Goal: Task Accomplishment & Management: Complete application form

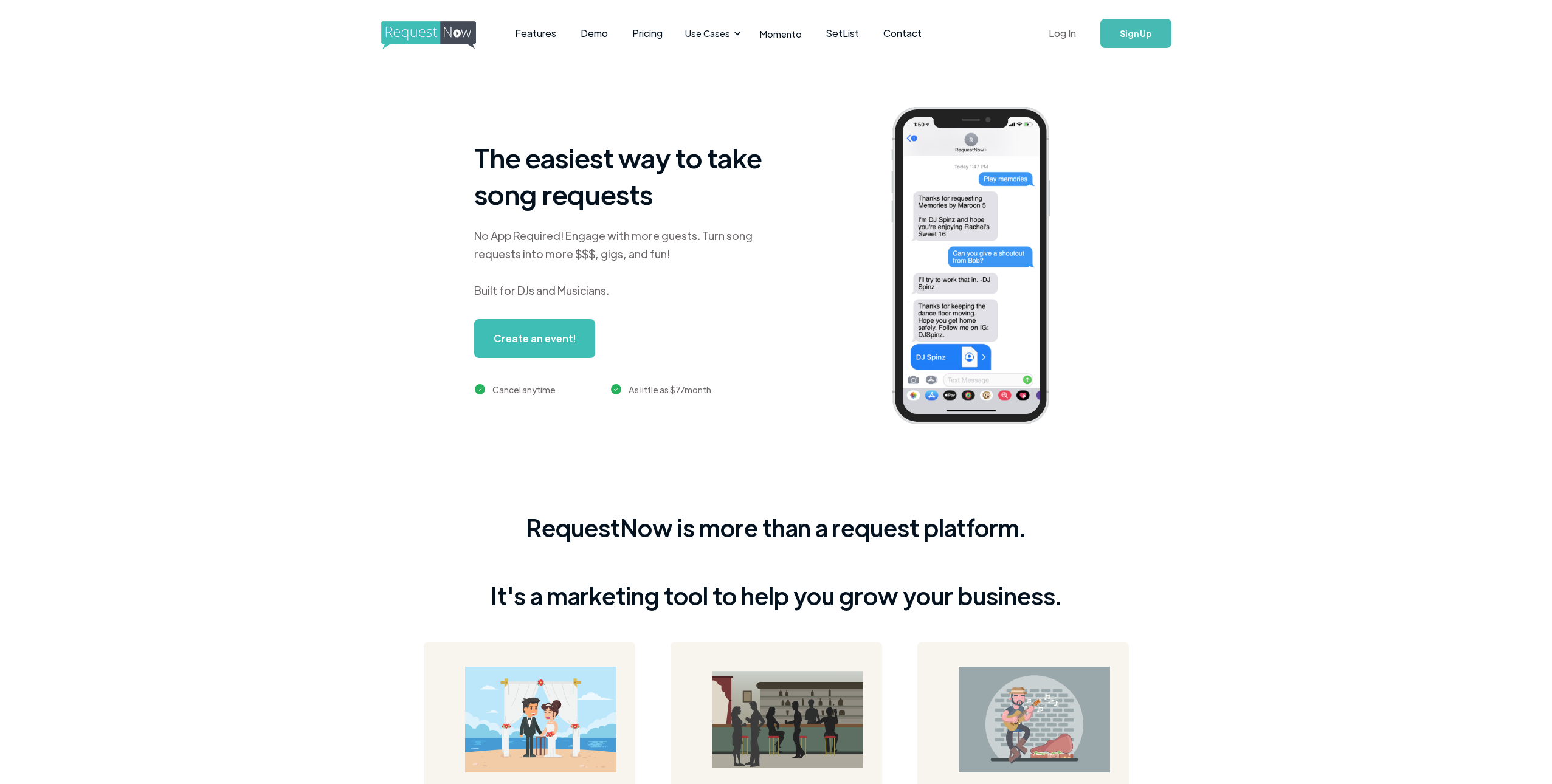
click at [1063, 33] on link "Log In" at bounding box center [1062, 33] width 52 height 42
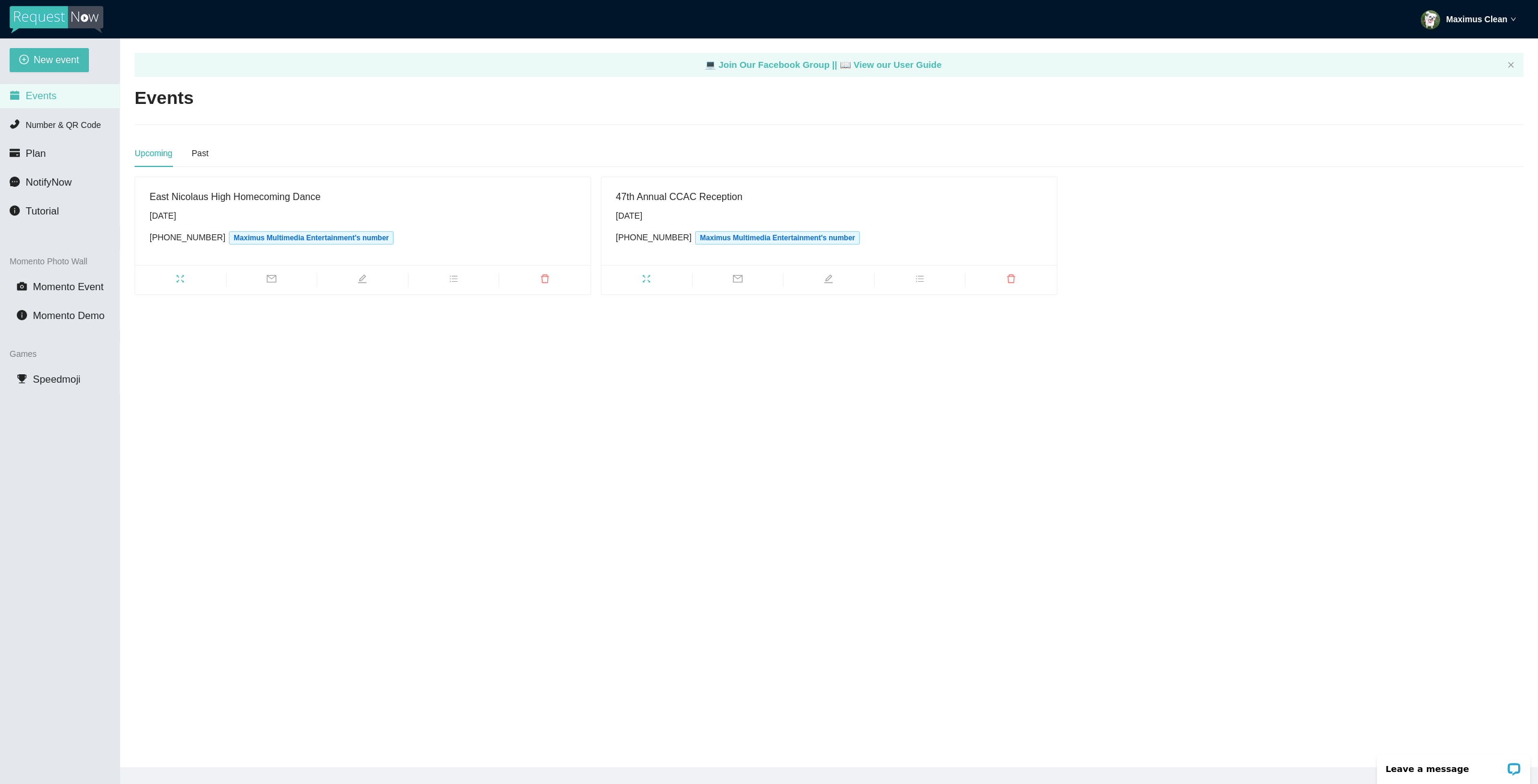
click at [514, 393] on main "💻 Join Our Facebook Group || 📖 View our User Guide Events Upcoming Past East Ni…" at bounding box center [829, 403] width 1418 height 729
click at [203, 156] on div "Past" at bounding box center [200, 153] width 17 height 14
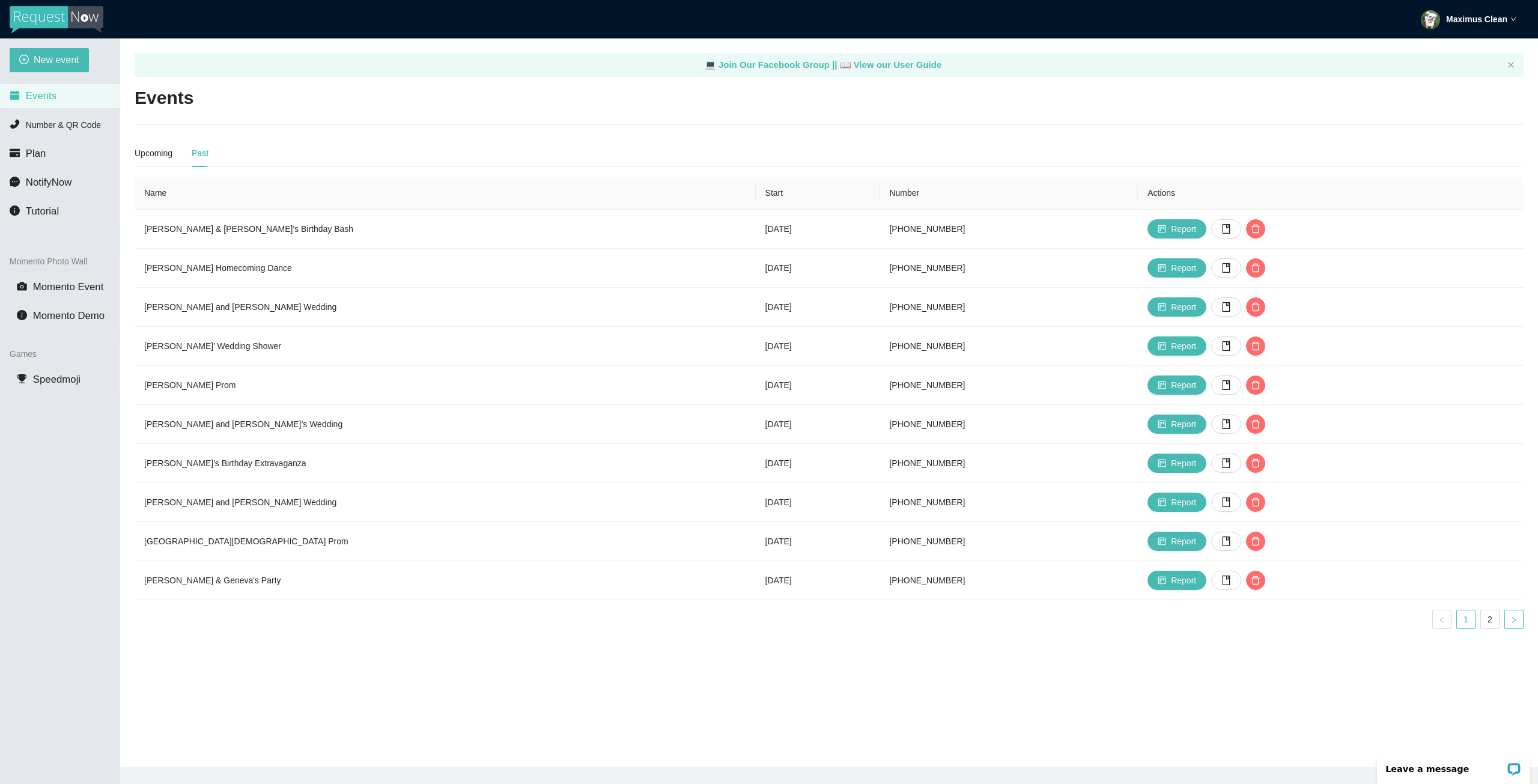
click at [1510, 623] on icon "right" at bounding box center [1514, 620] width 7 height 7
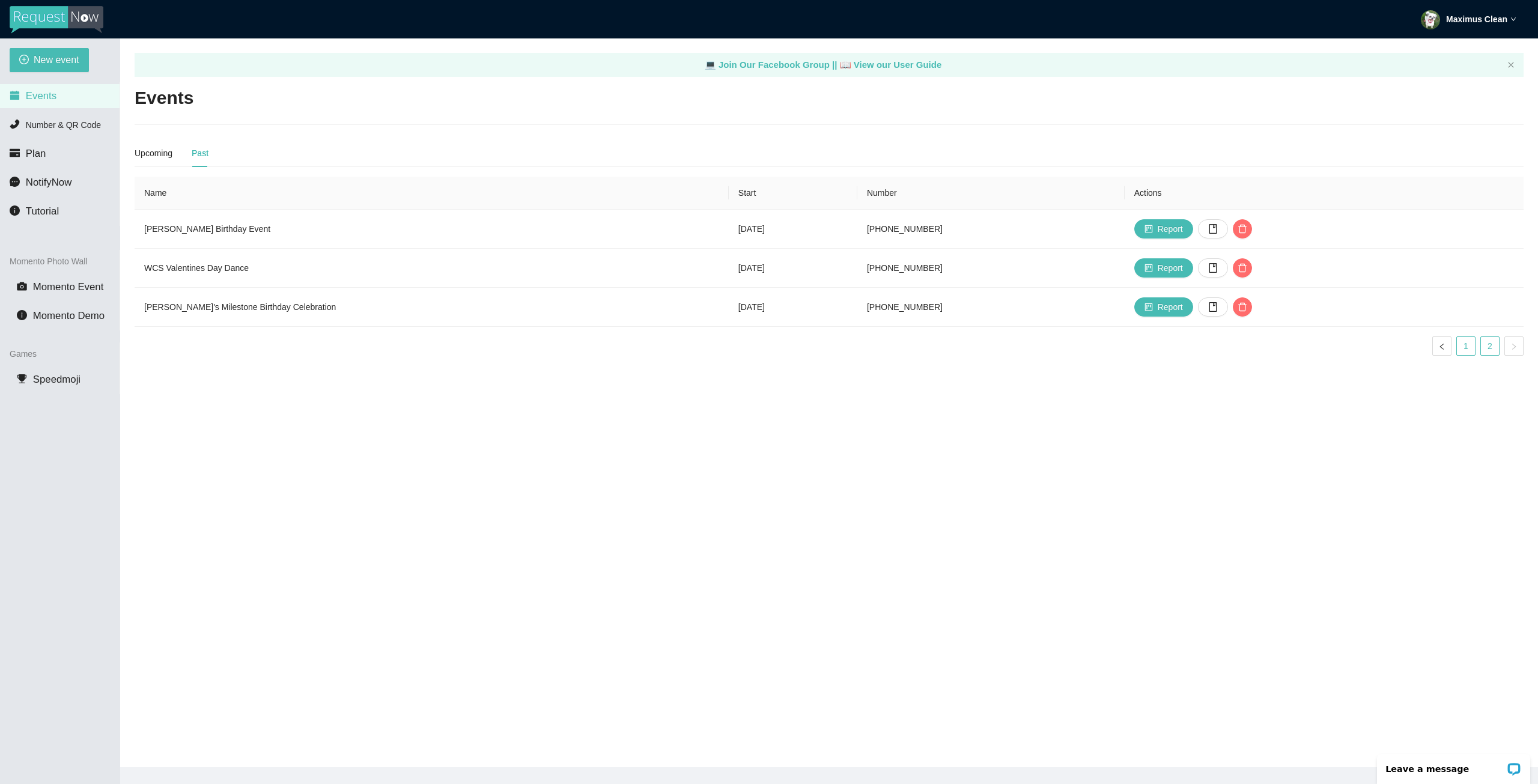
click at [1460, 349] on link "1" at bounding box center [1465, 346] width 18 height 18
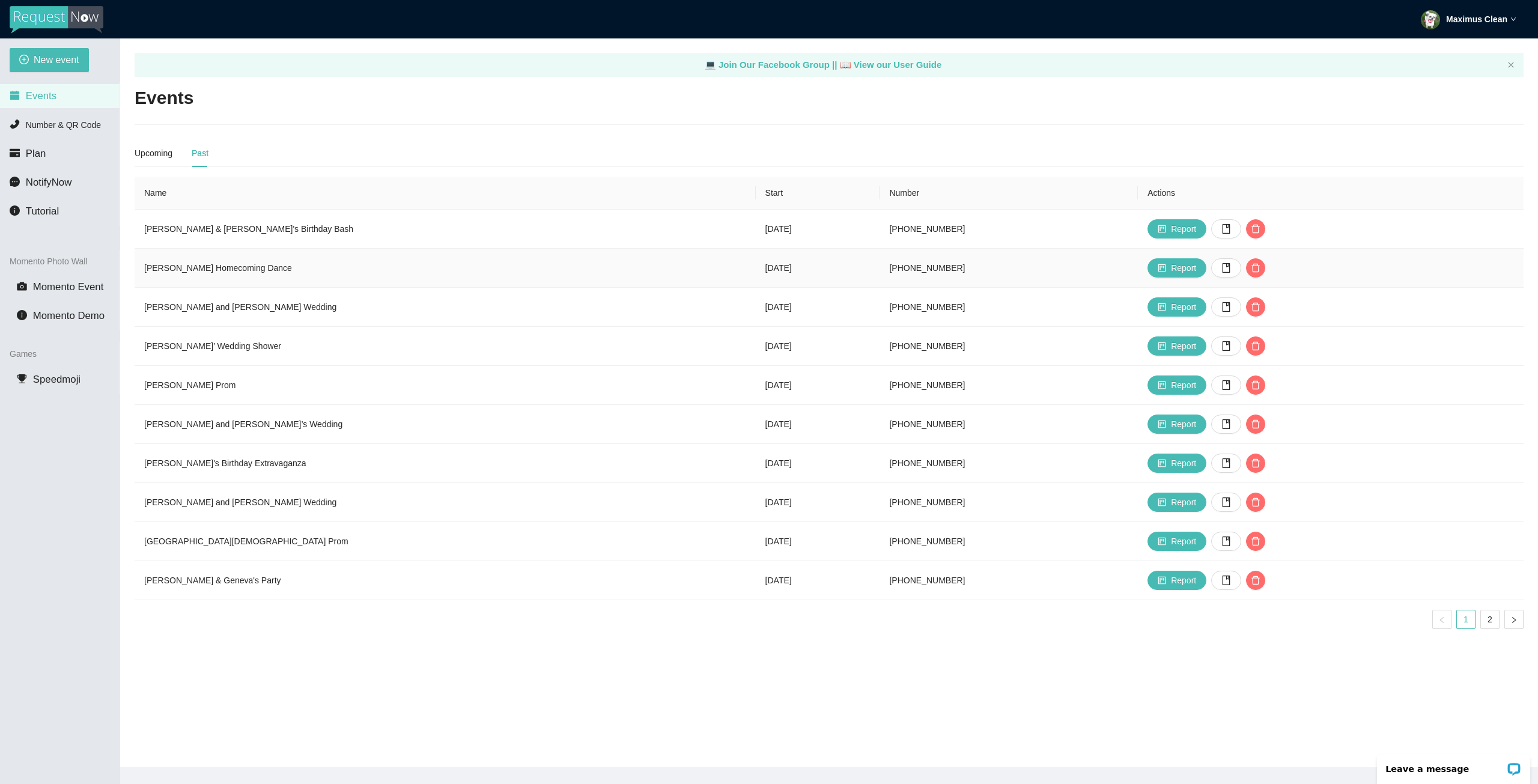
click at [213, 267] on td "[PERSON_NAME] Homecoming Dance" at bounding box center [445, 268] width 621 height 39
click at [1171, 266] on span "Report" at bounding box center [1183, 267] width 25 height 14
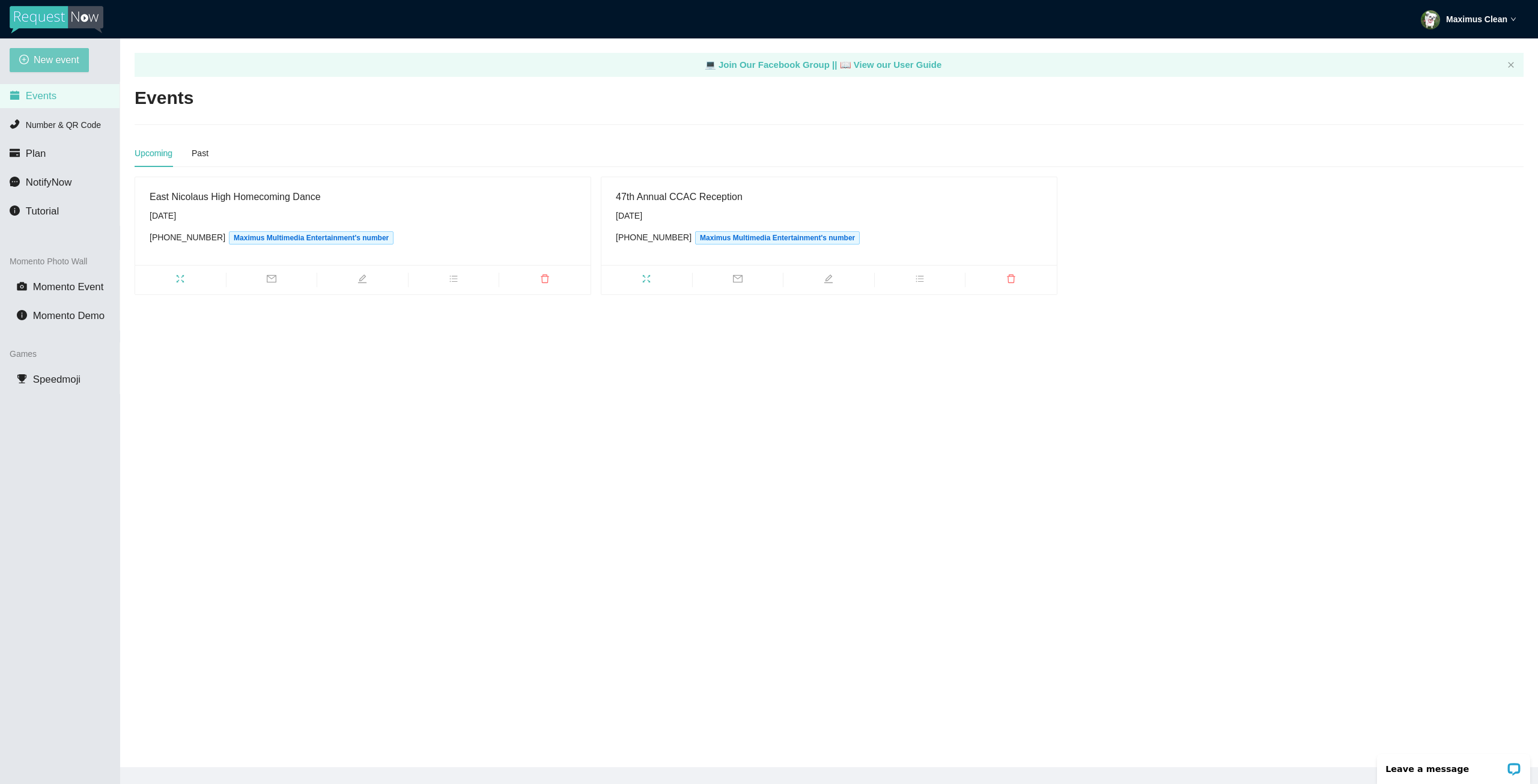
click at [58, 67] on span "New event" at bounding box center [56, 59] width 46 height 15
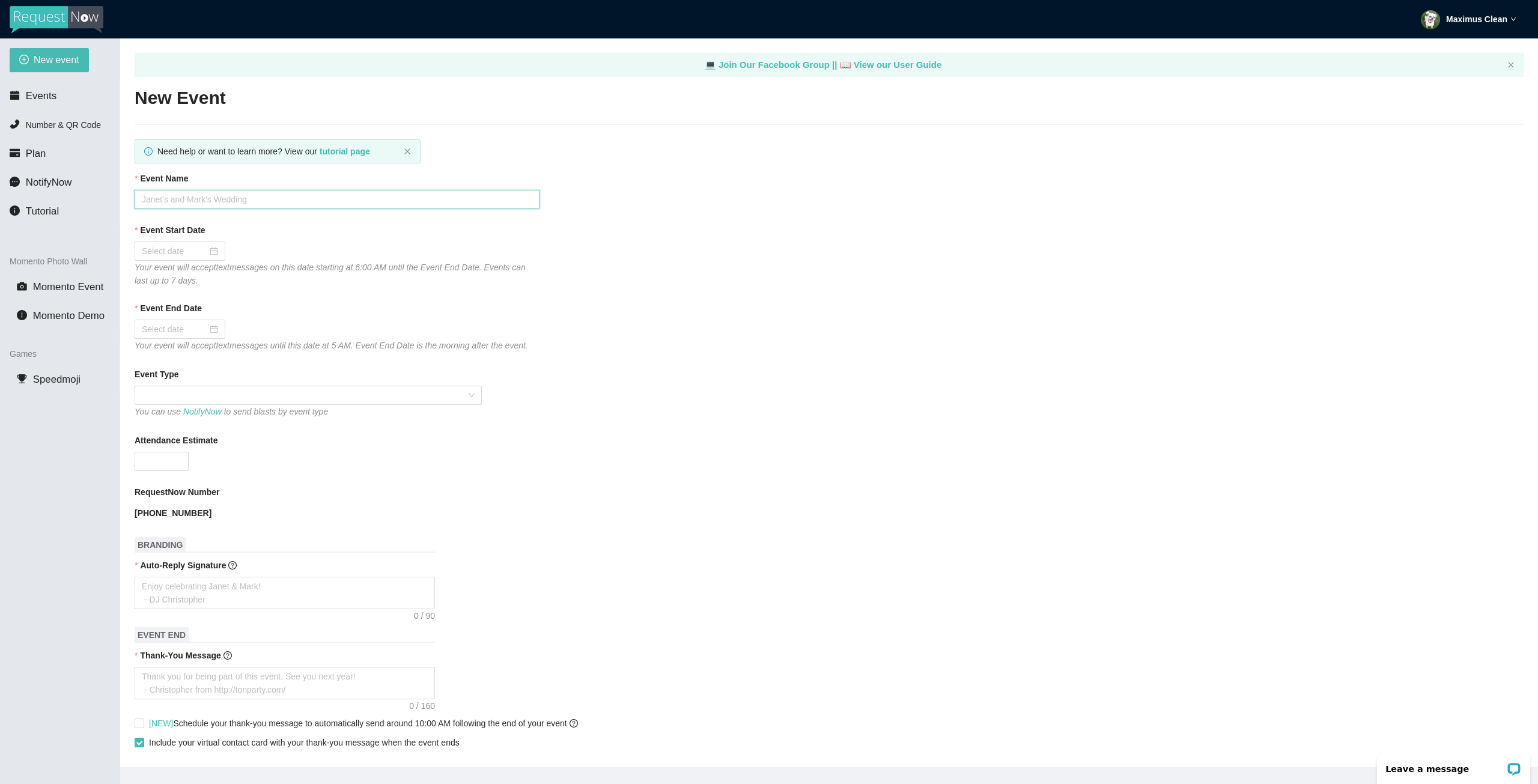
click at [302, 198] on input "Event Name" at bounding box center [337, 199] width 405 height 19
drag, startPoint x: 264, startPoint y: 199, endPoint x: 201, endPoint y: 198, distance: 63.0
click at [200, 198] on input "[PERSON_NAME] Western Dance" at bounding box center [337, 199] width 405 height 19
click at [206, 196] on input "[PERSON_NAME] All School Dance" at bounding box center [337, 199] width 405 height 19
type input "[PERSON_NAME] All-School Dance"
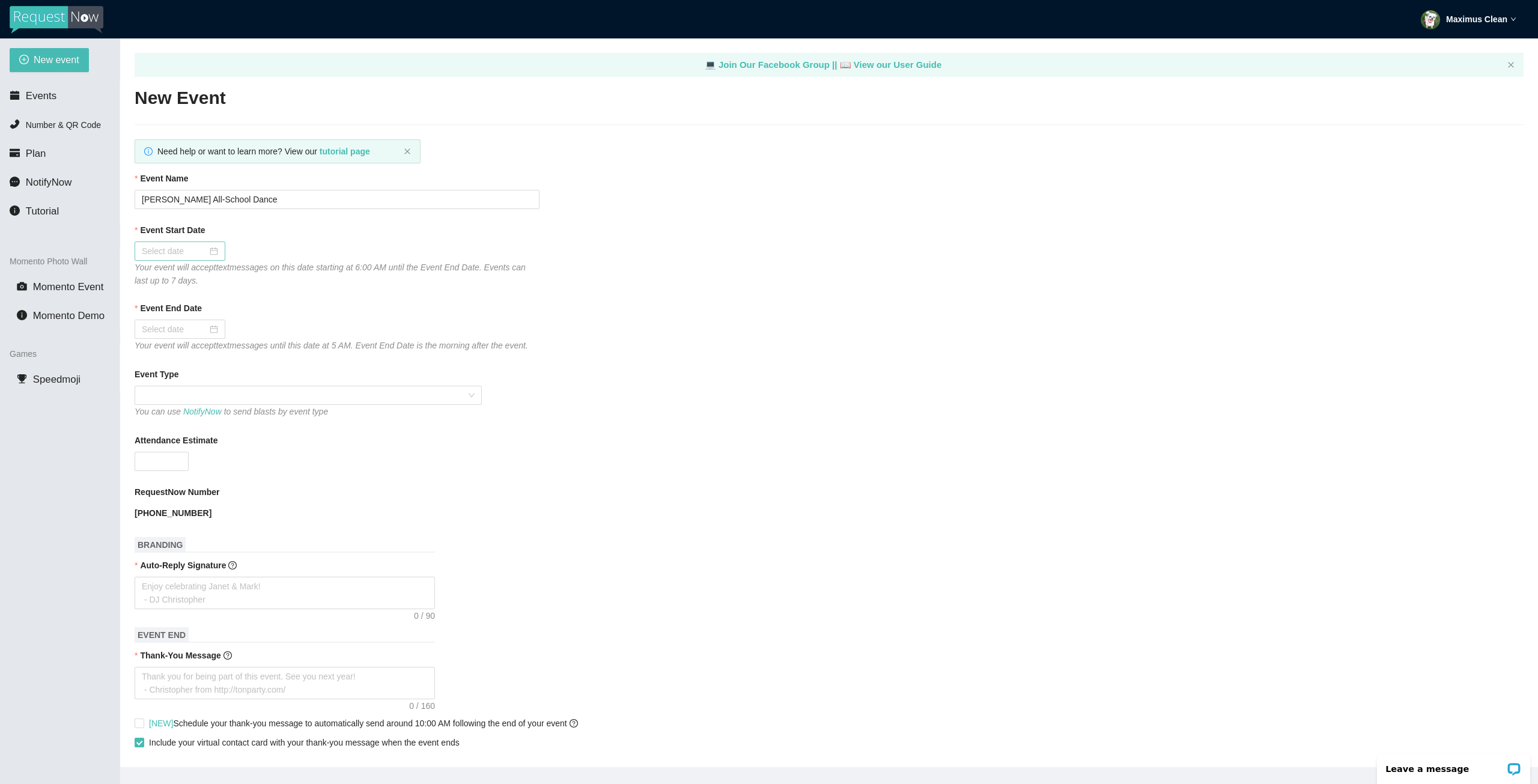
click at [167, 247] on input "Event Start Date" at bounding box center [174, 251] width 65 height 14
type input "[DATE]"
click at [260, 354] on div "19" at bounding box center [260, 356] width 14 height 14
type input "[DATE]"
click at [233, 393] on span at bounding box center [308, 395] width 333 height 18
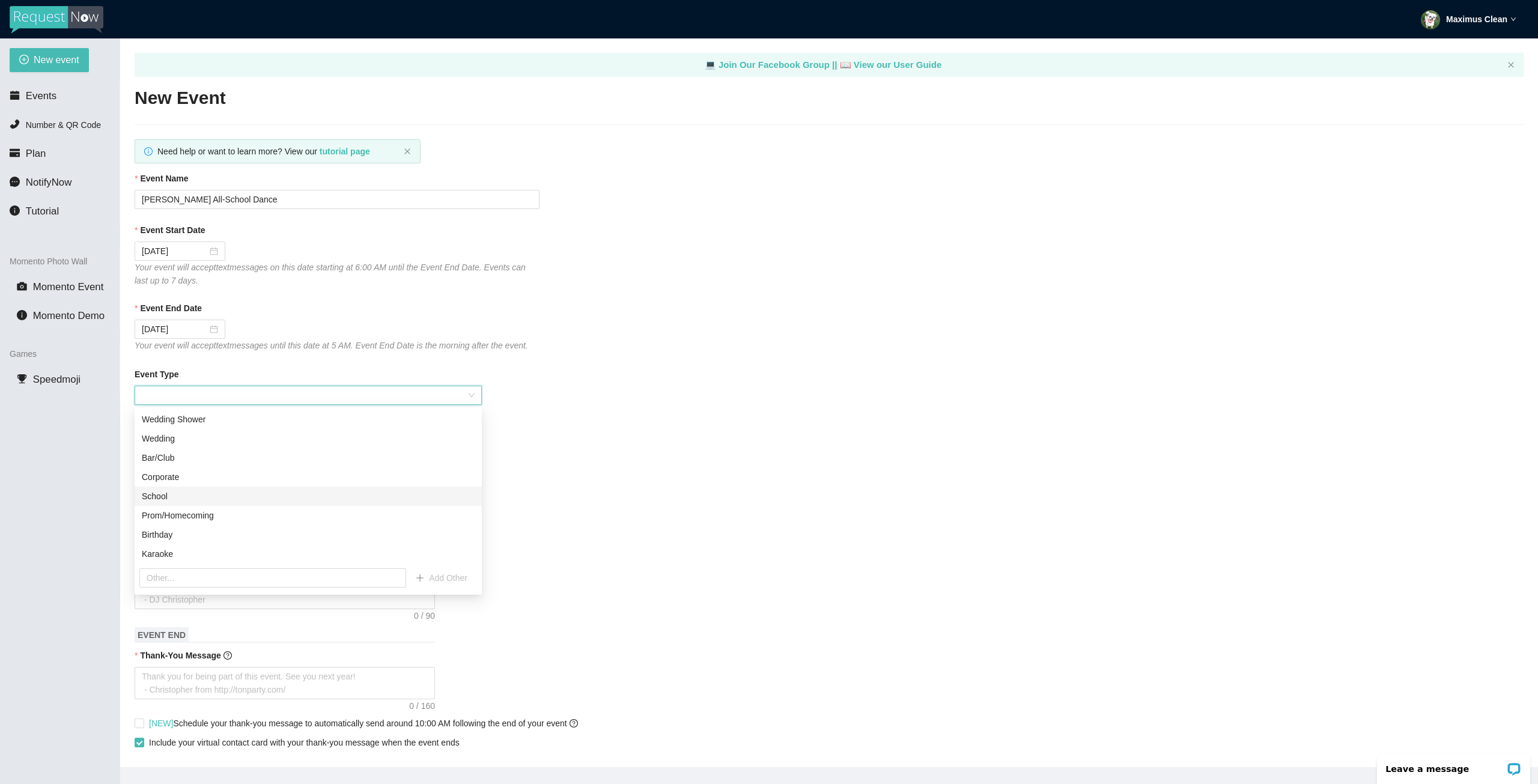
click at [209, 498] on div "School" at bounding box center [308, 496] width 333 height 14
click at [354, 458] on div at bounding box center [337, 461] width 405 height 19
click at [176, 462] on span "Decrease Value" at bounding box center [181, 465] width 14 height 11
drag, startPoint x: 160, startPoint y: 464, endPoint x: 78, endPoint y: 460, distance: 82.1
click at [78, 460] on section "New event Events Number & QR Code Plan NotifyNow Tutorial Momento Photo Wall Mo…" at bounding box center [769, 430] width 1538 height 784
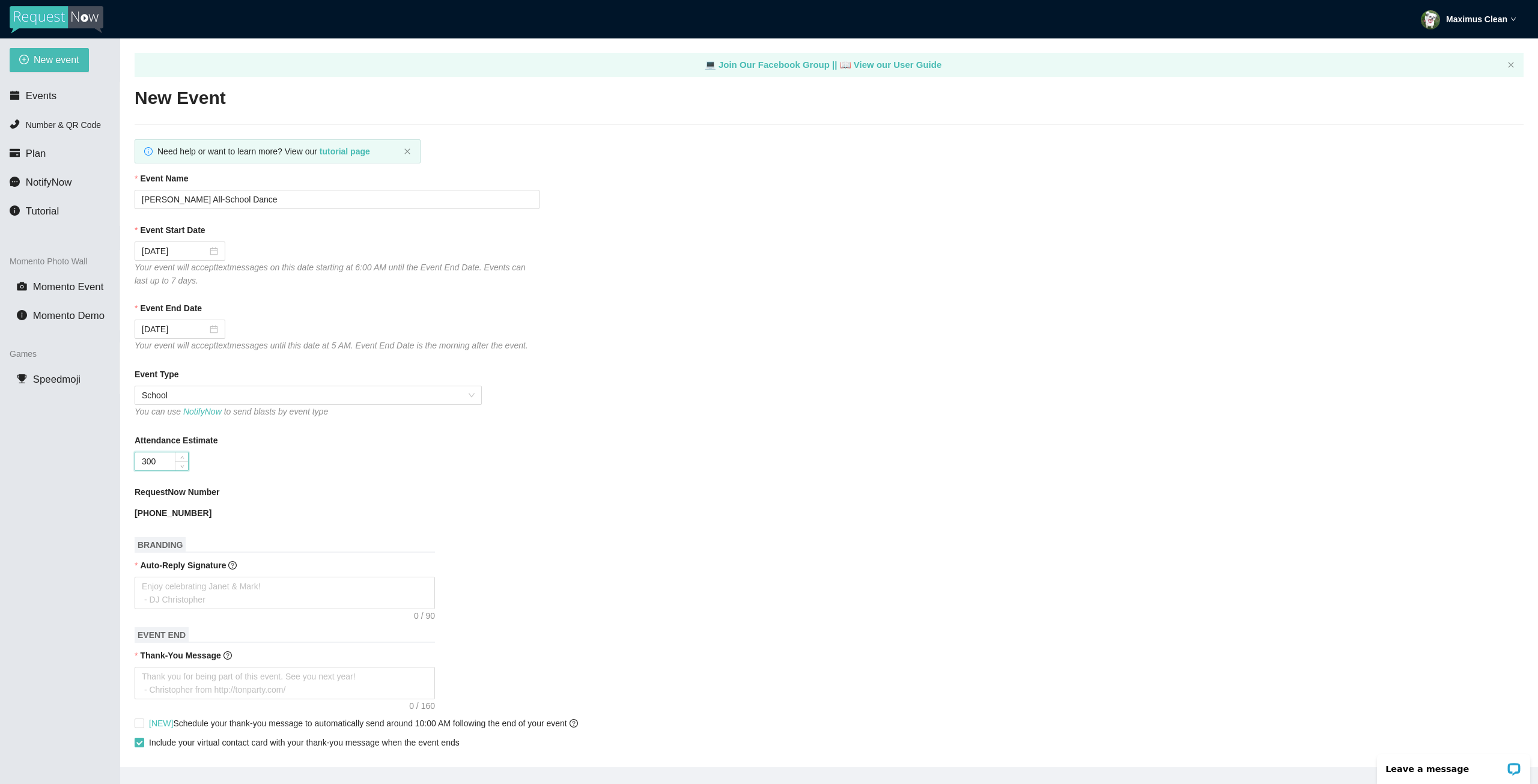
type input "300"
click at [323, 467] on div "300" at bounding box center [337, 461] width 405 height 19
click at [299, 586] on textarea "Auto-Reply Signature" at bounding box center [285, 593] width 300 height 33
type textarea "T"
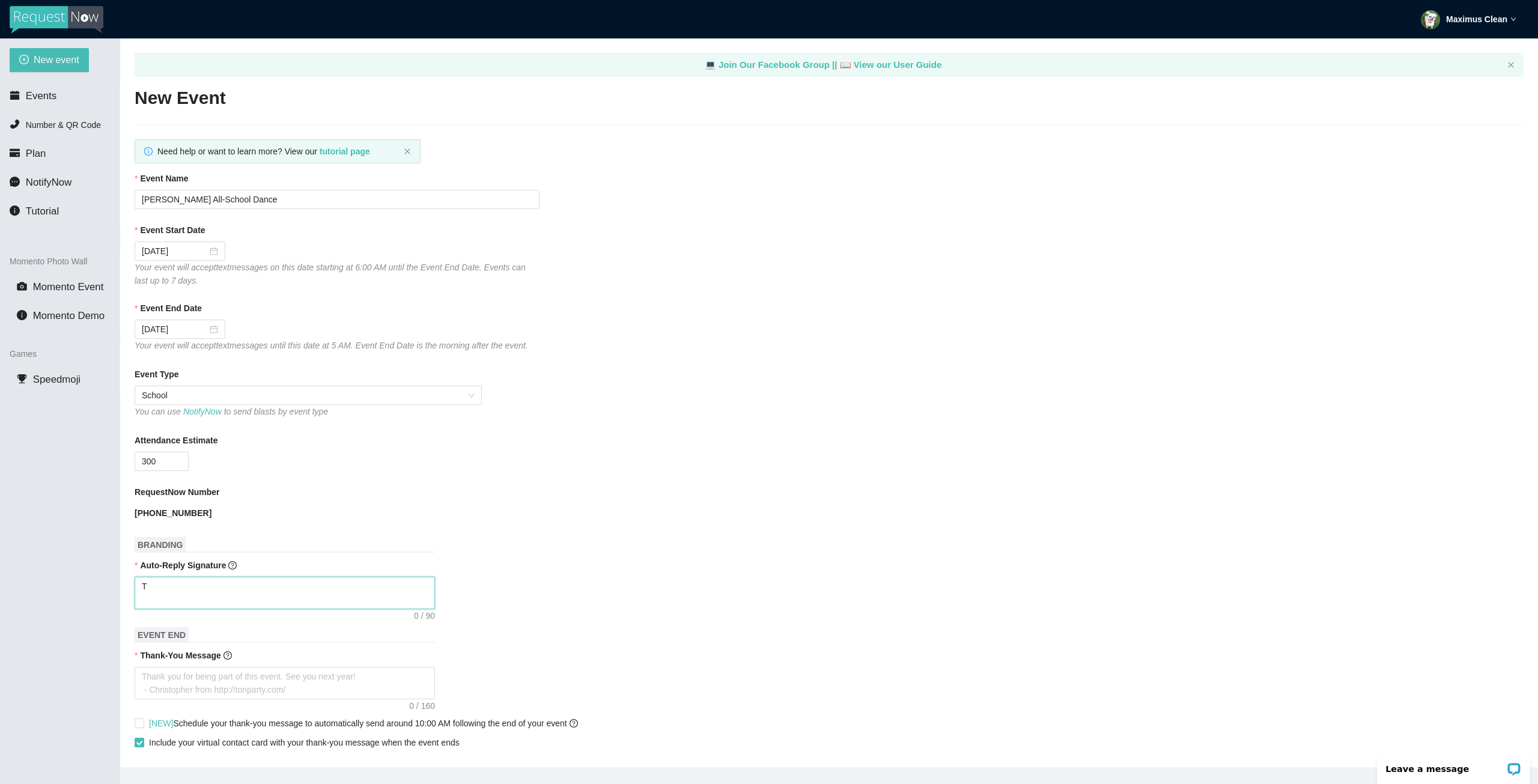
type textarea "Th"
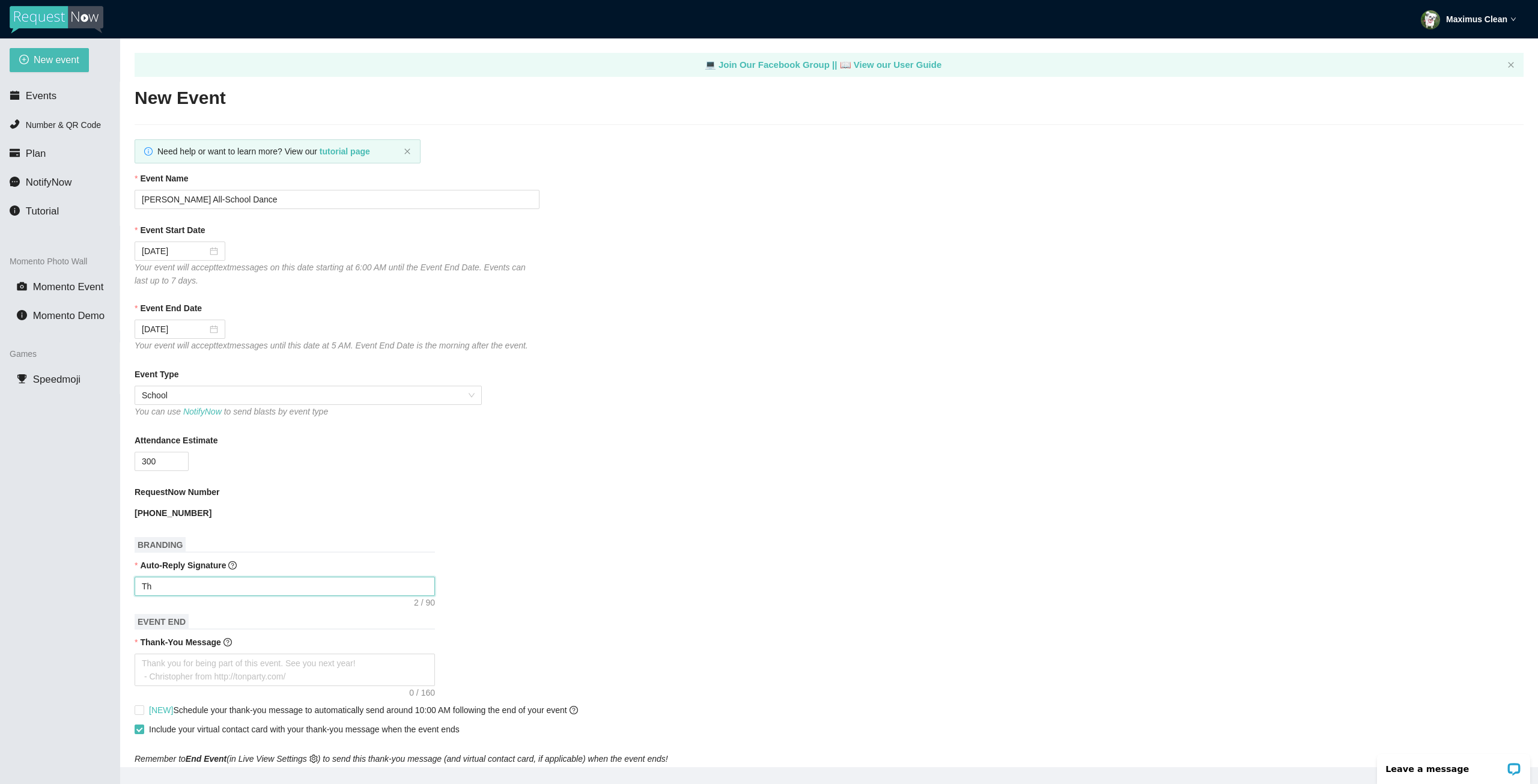
type textarea "Tha"
type textarea "Than"
type textarea "Thank"
type textarea "Thanks"
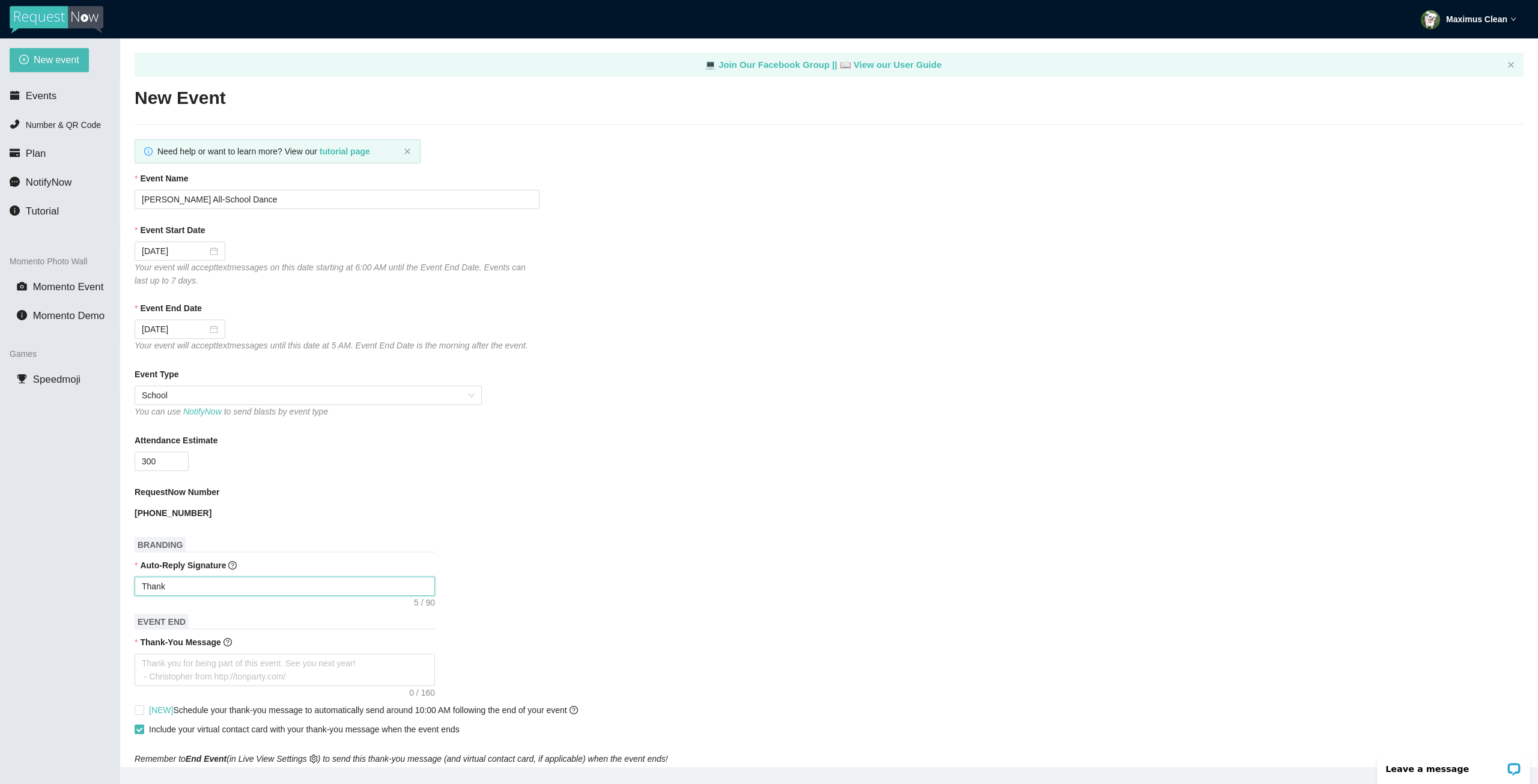
type textarea "Thanks"
type textarea "Thanks f"
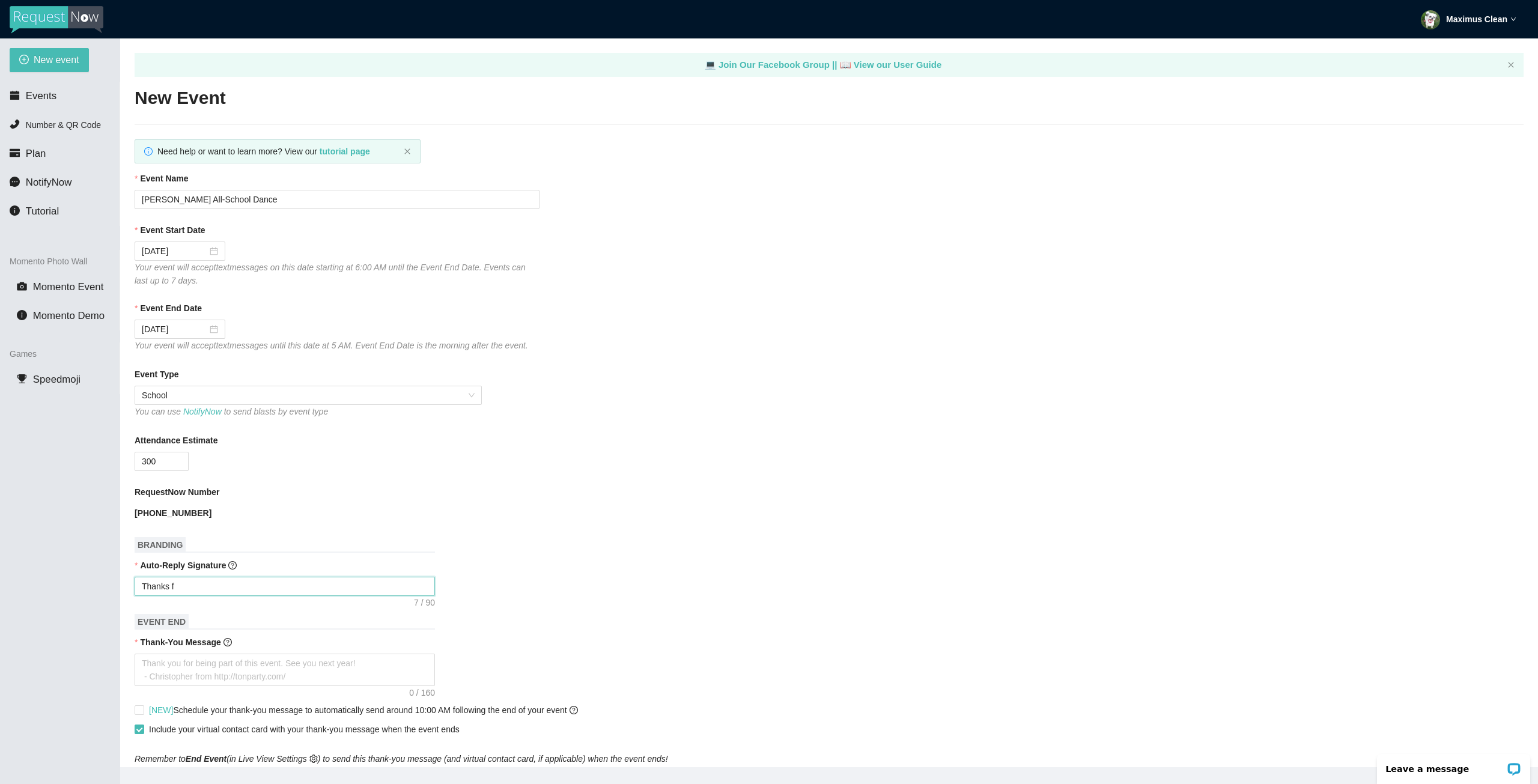
type textarea "Thanks fo"
type textarea "Thanks for"
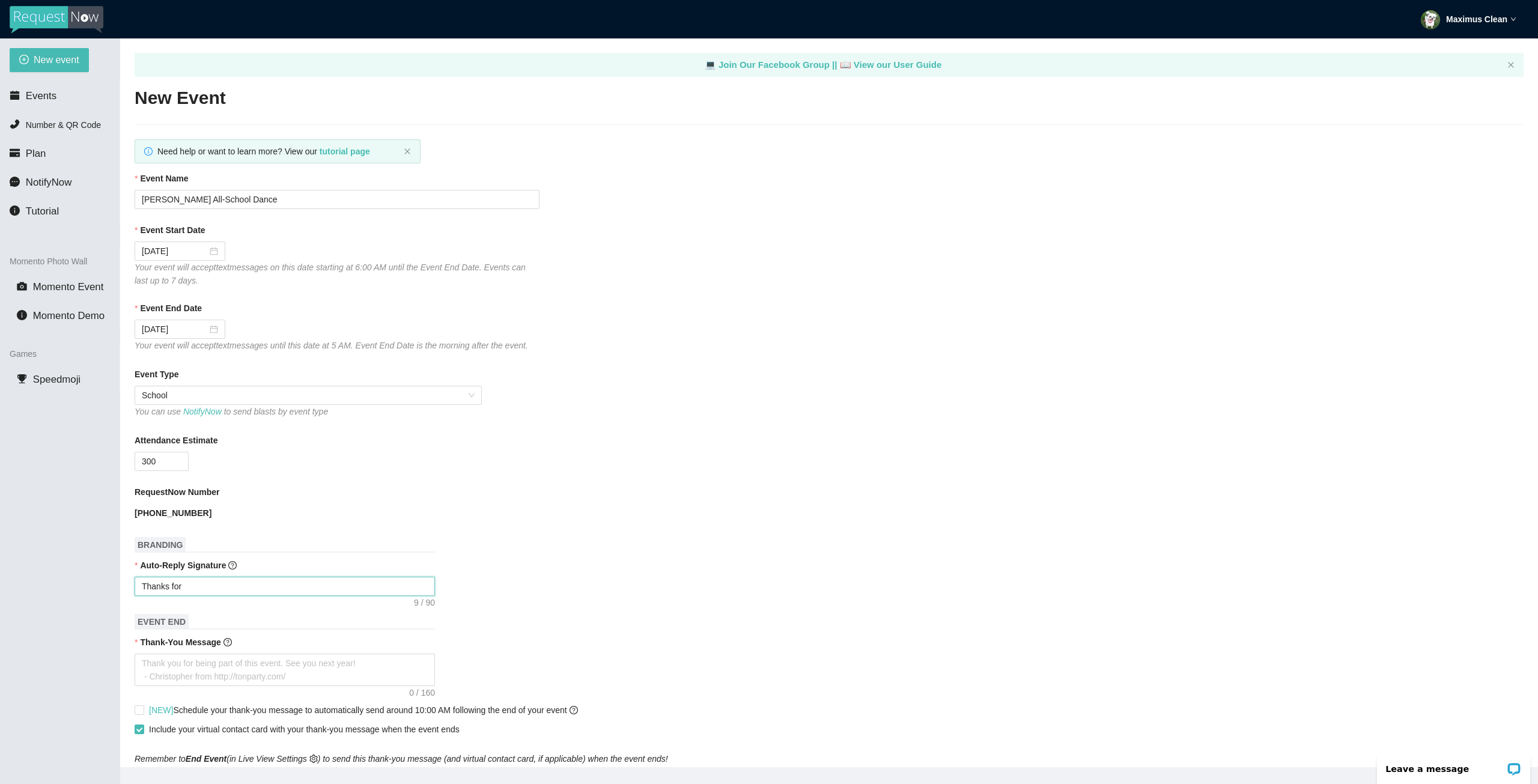
type textarea "Thanks for"
type textarea "Thanks for y"
type textarea "Thanks for yo"
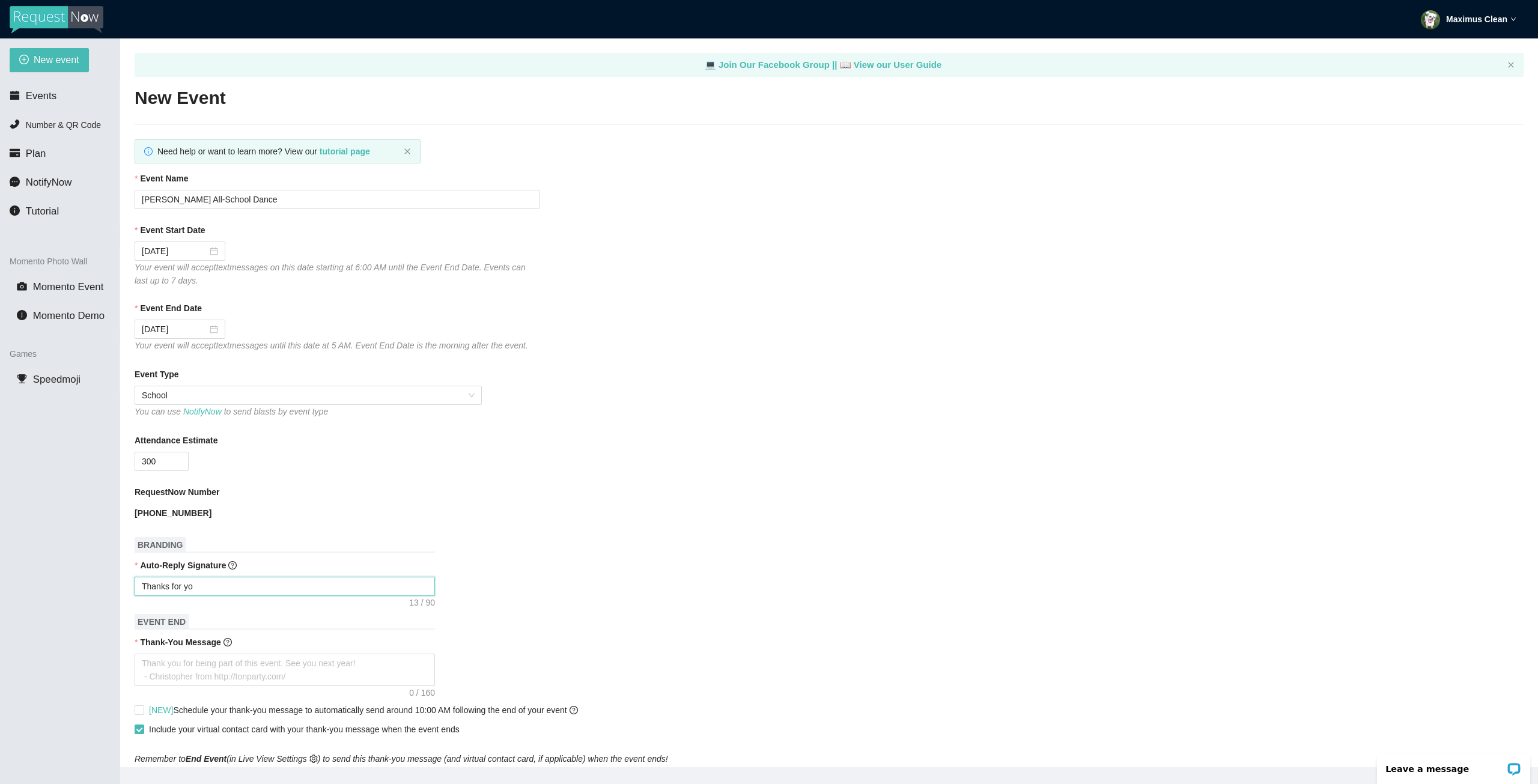
type textarea "Thanks for you"
type textarea "Thanks for your"
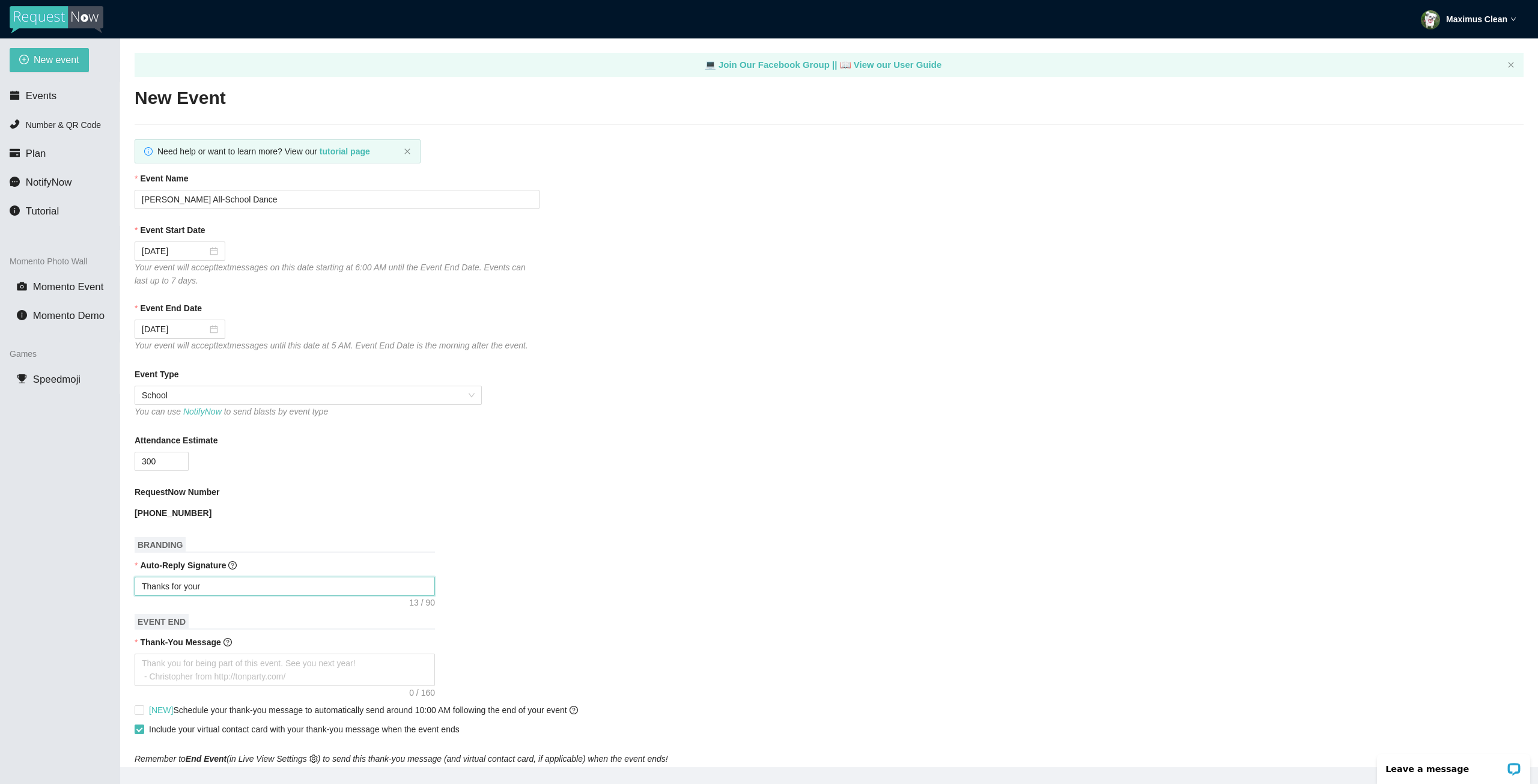
type textarea "Thanks for your"
type textarea "Thanks for your r"
type textarea "Thanks for your re"
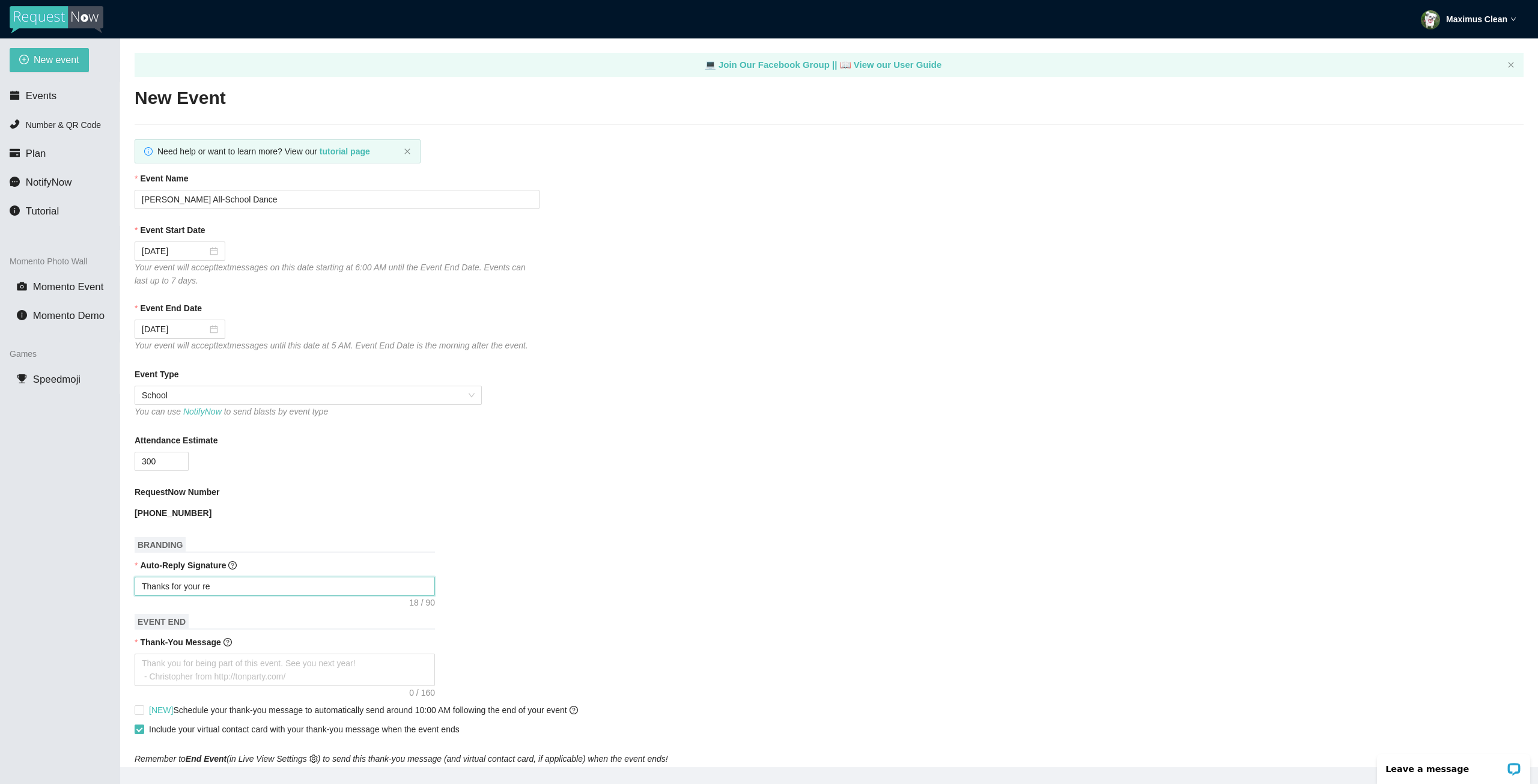
type textarea "Thanks for your req"
type textarea "Thanks for your requ"
type textarea "Thanks for your reque"
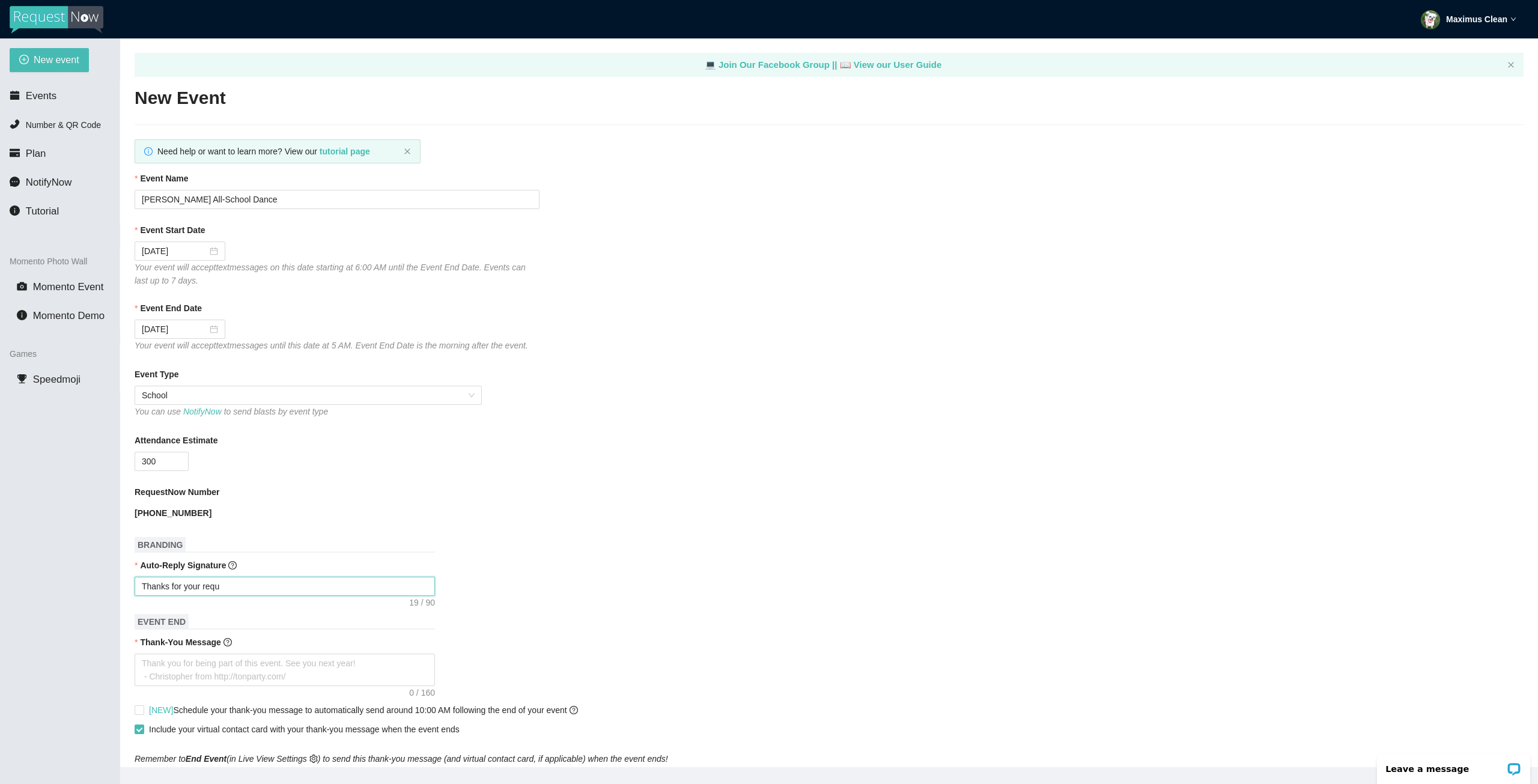
type textarea "Thanks for your reque"
type textarea "Thanks for your reques"
type textarea "Thanks for your request"
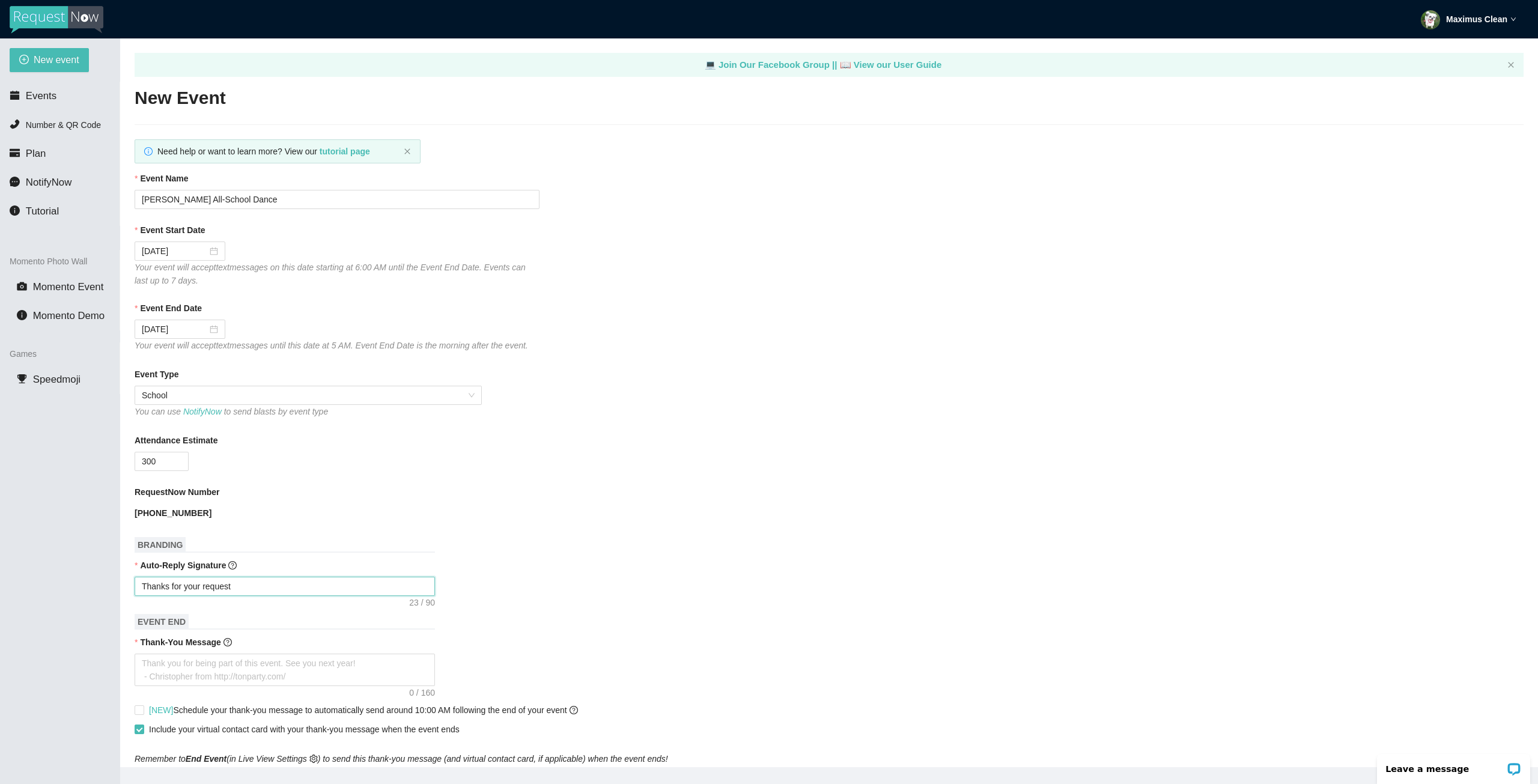
type textarea "Thanks for your request."
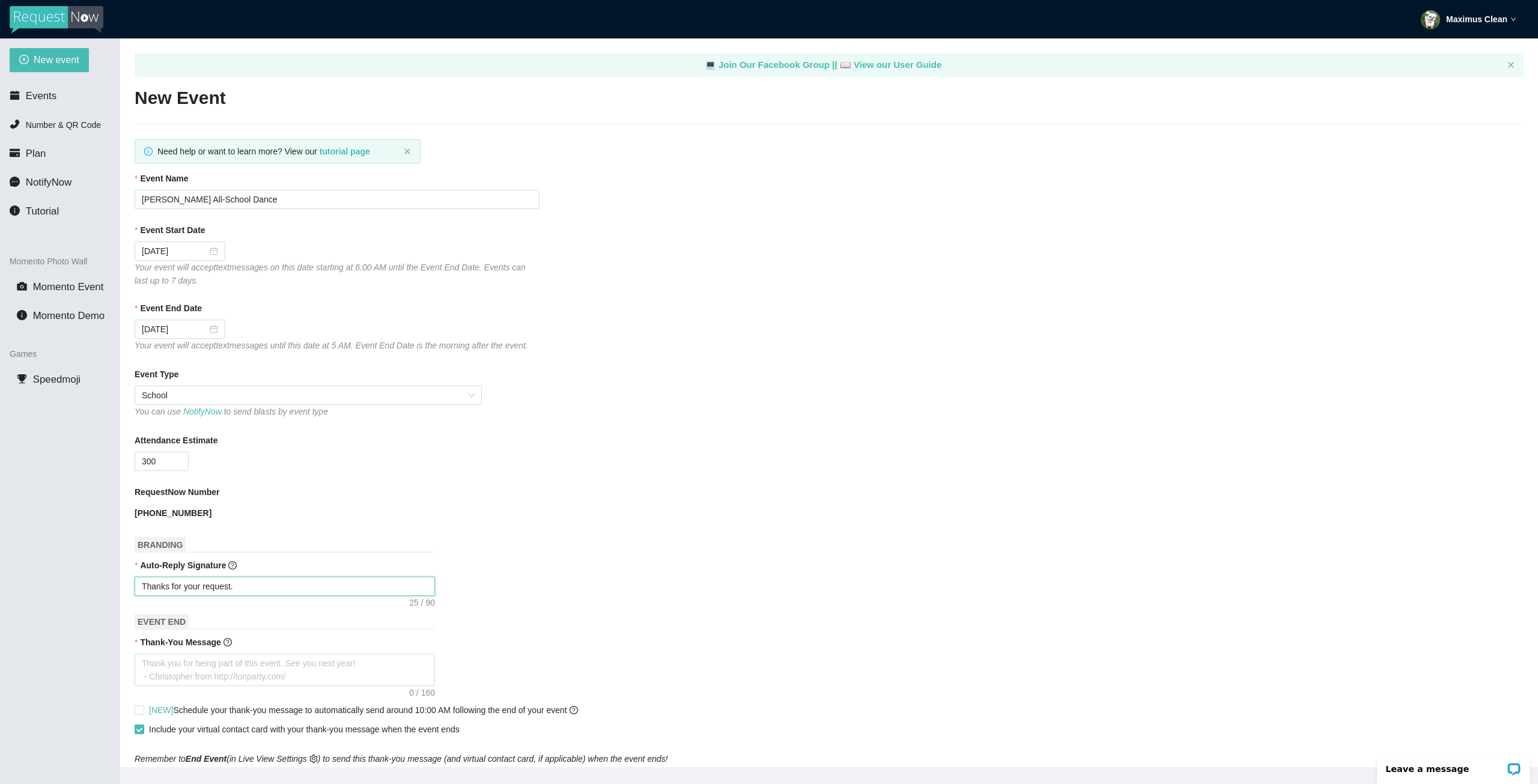
type textarea "Thanks for your request."
type textarea "Thanks for your request. L"
type textarea "Thanks for your request. Li"
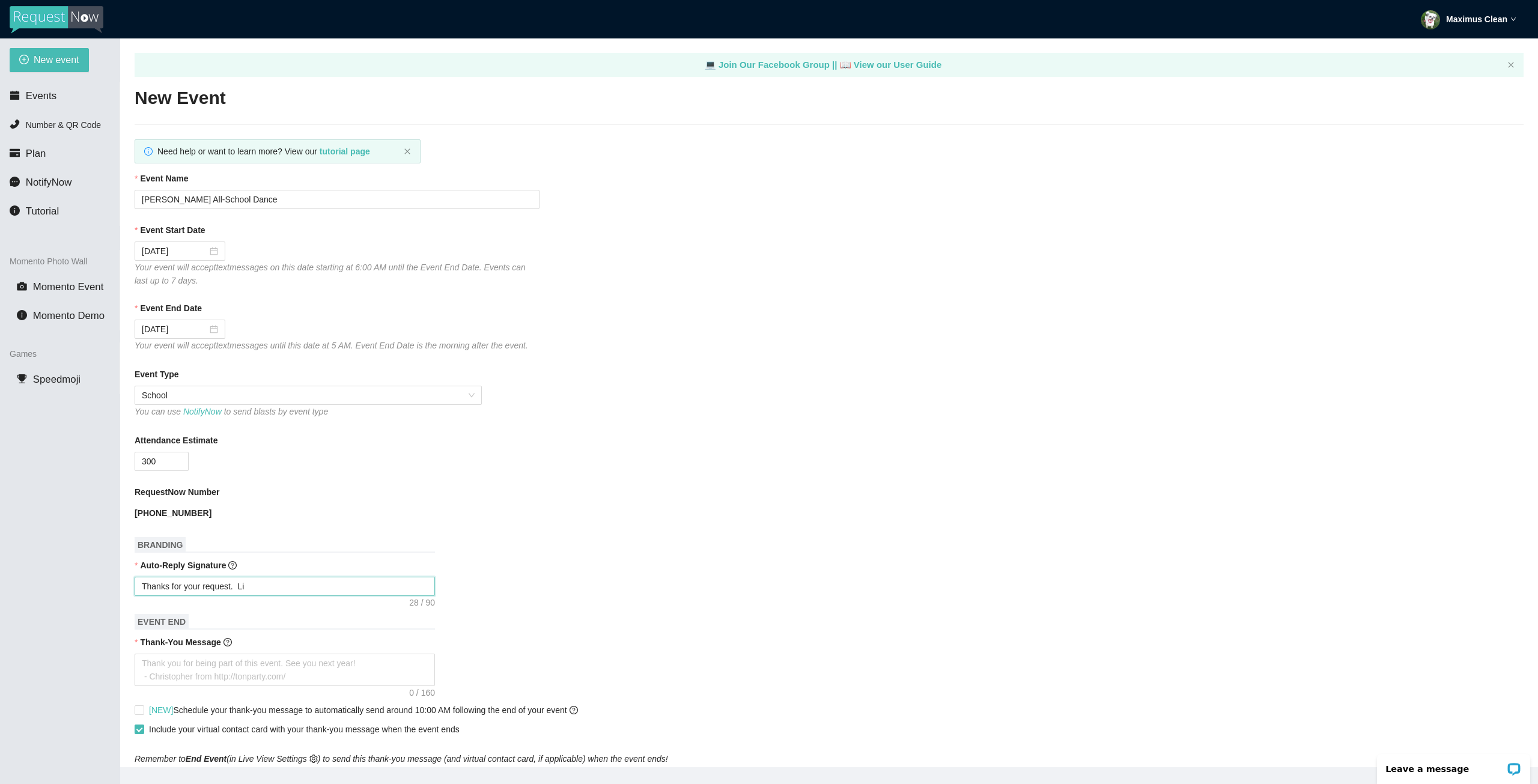
type textarea "Thanks for your request. Lis"
type textarea "Thanks for your request. List"
type textarea "Thanks for your request. Listi"
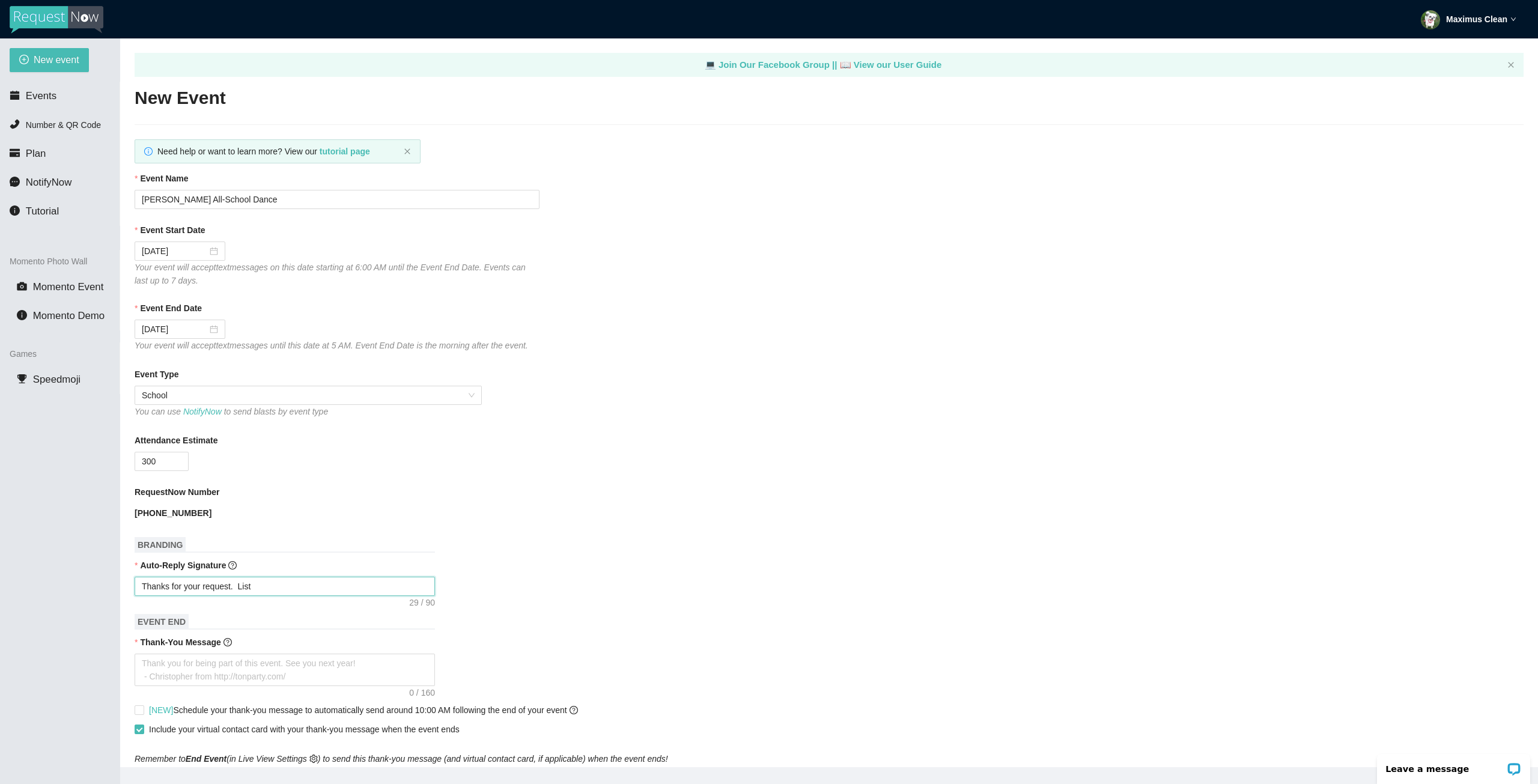
type textarea "Thanks for your request. Listi"
type textarea "Thanks for your request. Listin"
type textarea "Thanks for your request. Listi"
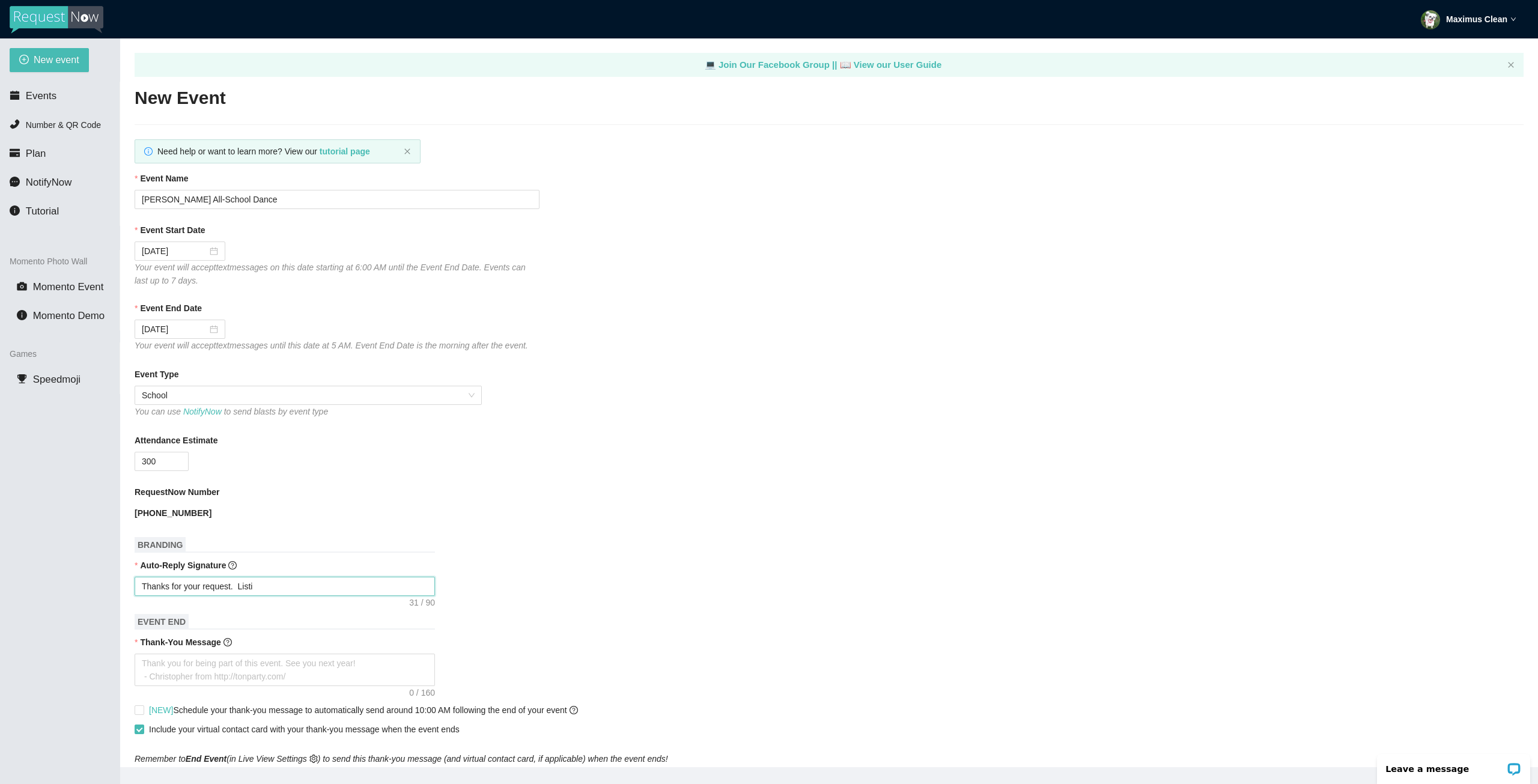
type textarea "Thanks for your request. List"
type textarea "Thanks for your request. Lis"
type textarea "Thanks for your request. Li"
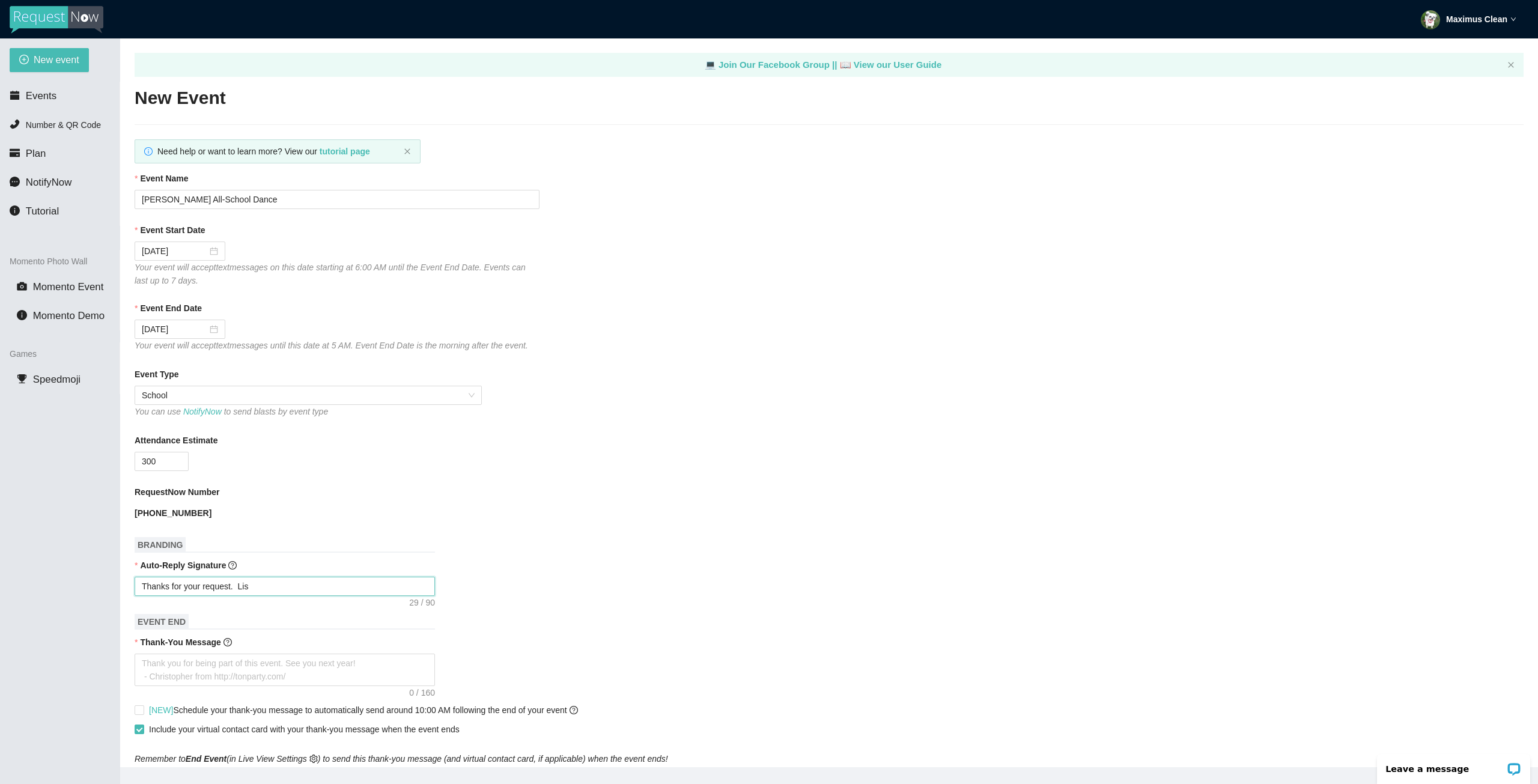
type textarea "Thanks for your request. Li"
type textarea "Thanks for your request. L"
type textarea "Thanks for your request."
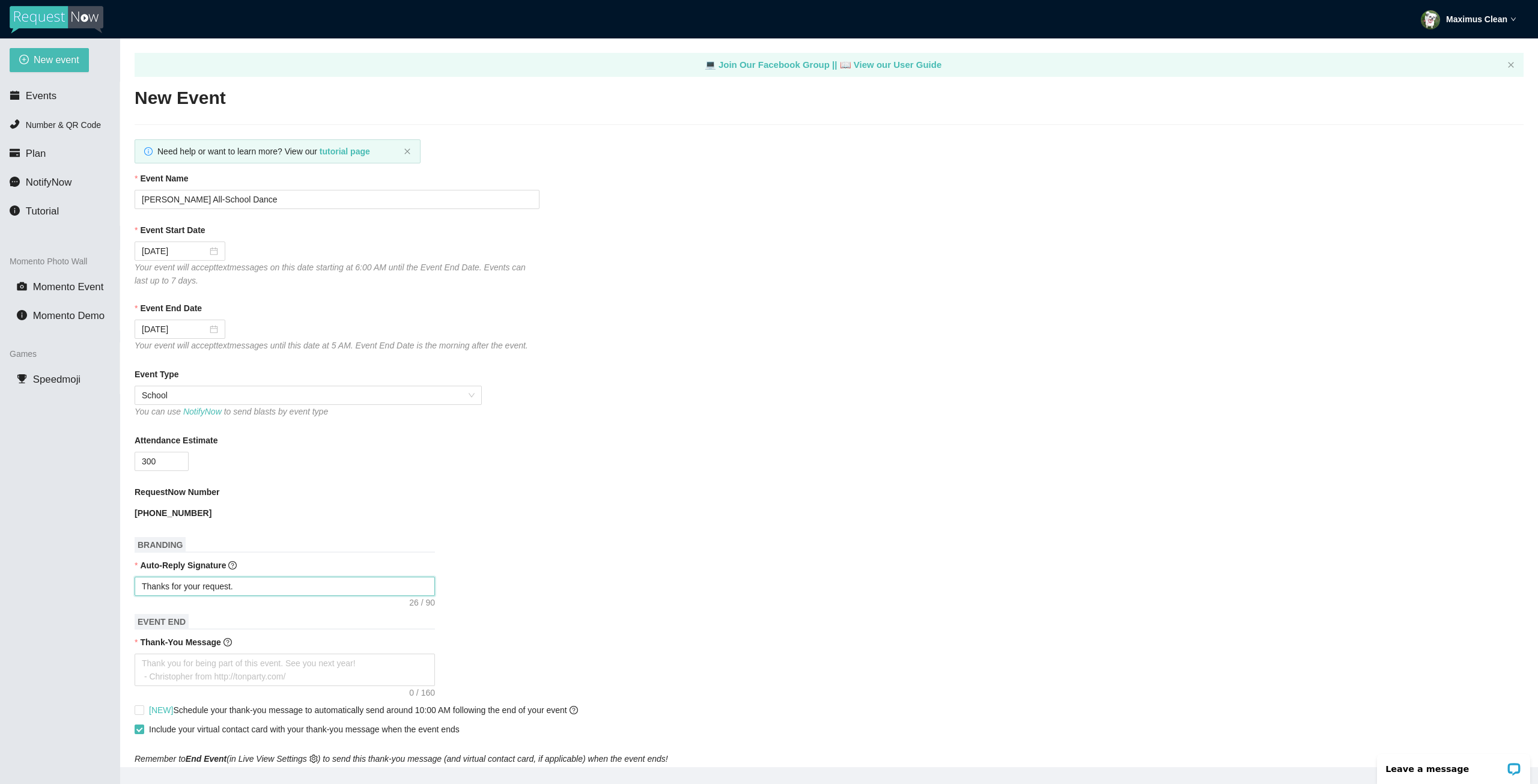
type textarea "Thanks for your request."
type textarea "Thanks for your request.!"
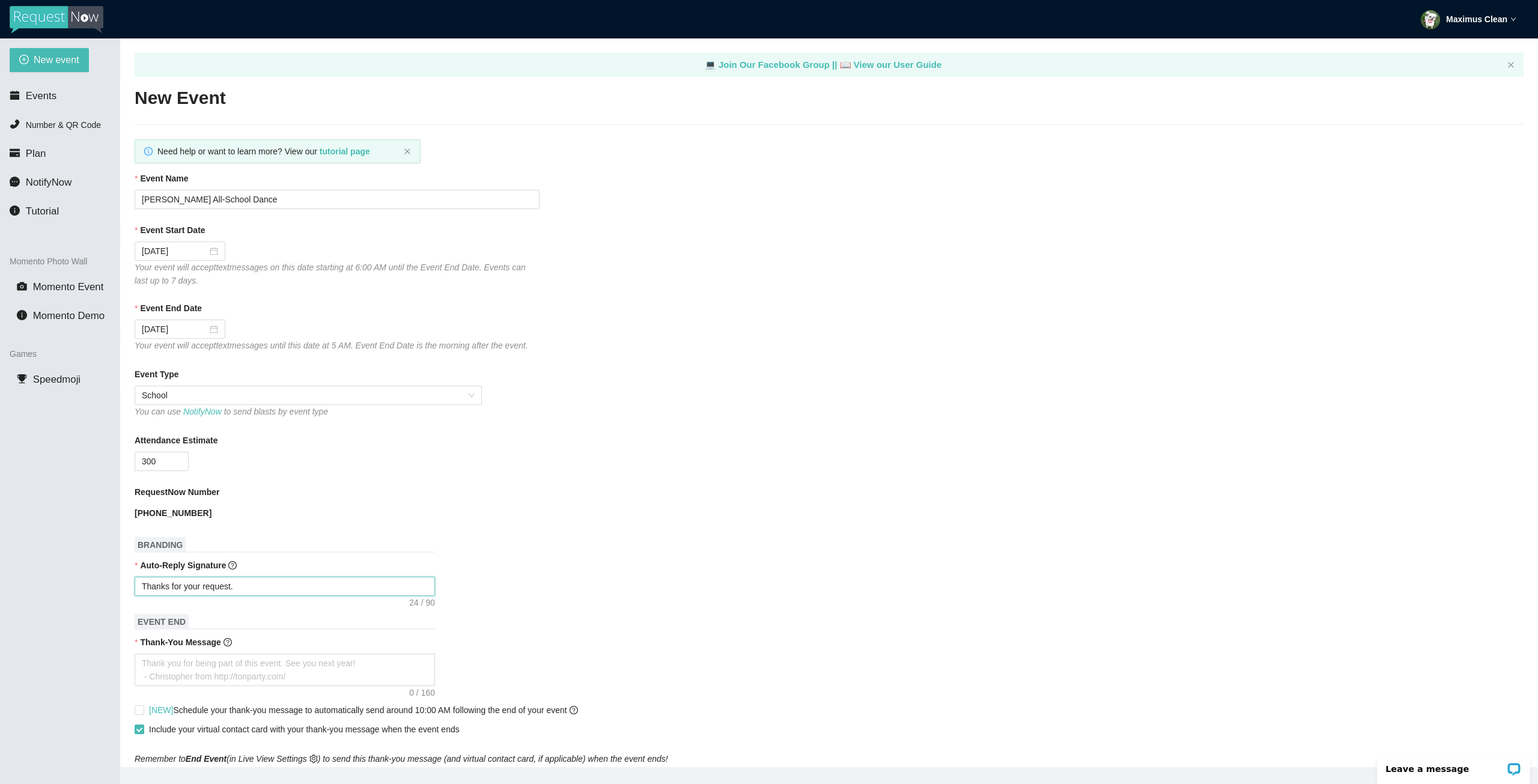
type textarea "Thanks for your request.!"
type textarea "Thanks for your request."
type textarea "Thanks for your request"
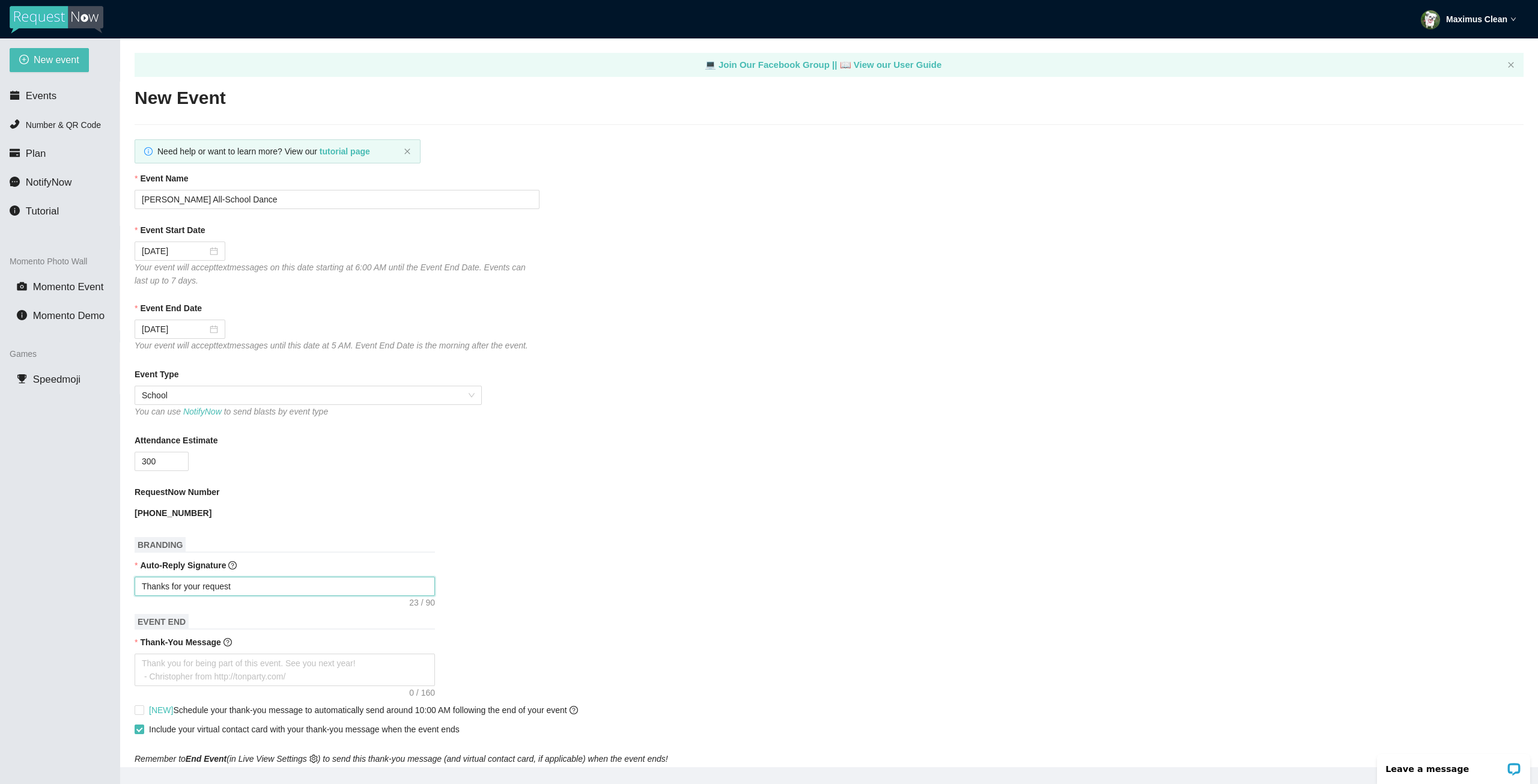
type textarea "Thanks for your request!"
click at [280, 664] on textarea "Thank-You Message" at bounding box center [285, 670] width 300 height 33
type textarea "T"
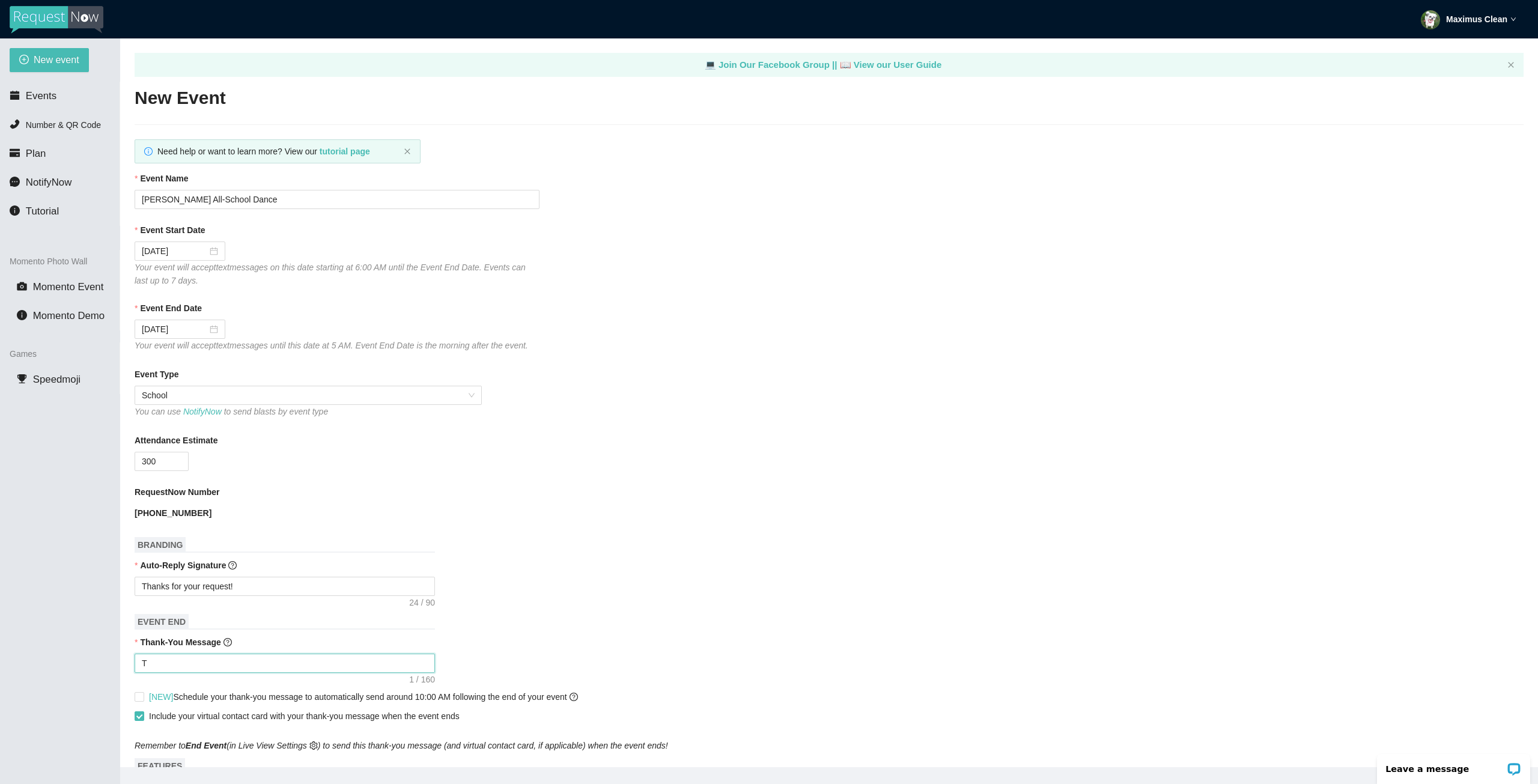
type textarea "Th"
type textarea "Tha"
type textarea "Than"
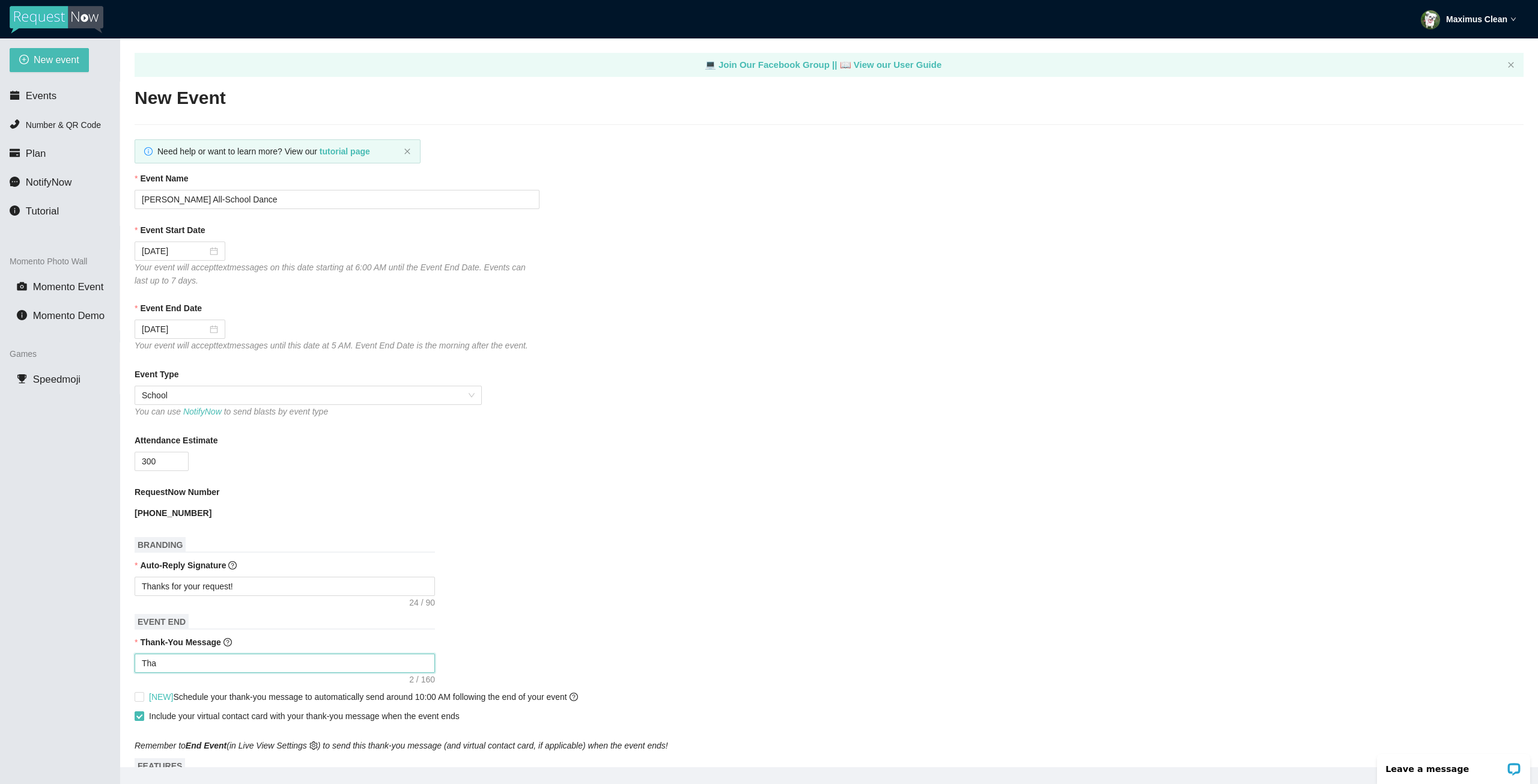
type textarea "Than"
type textarea "Thank"
type textarea "Thanks"
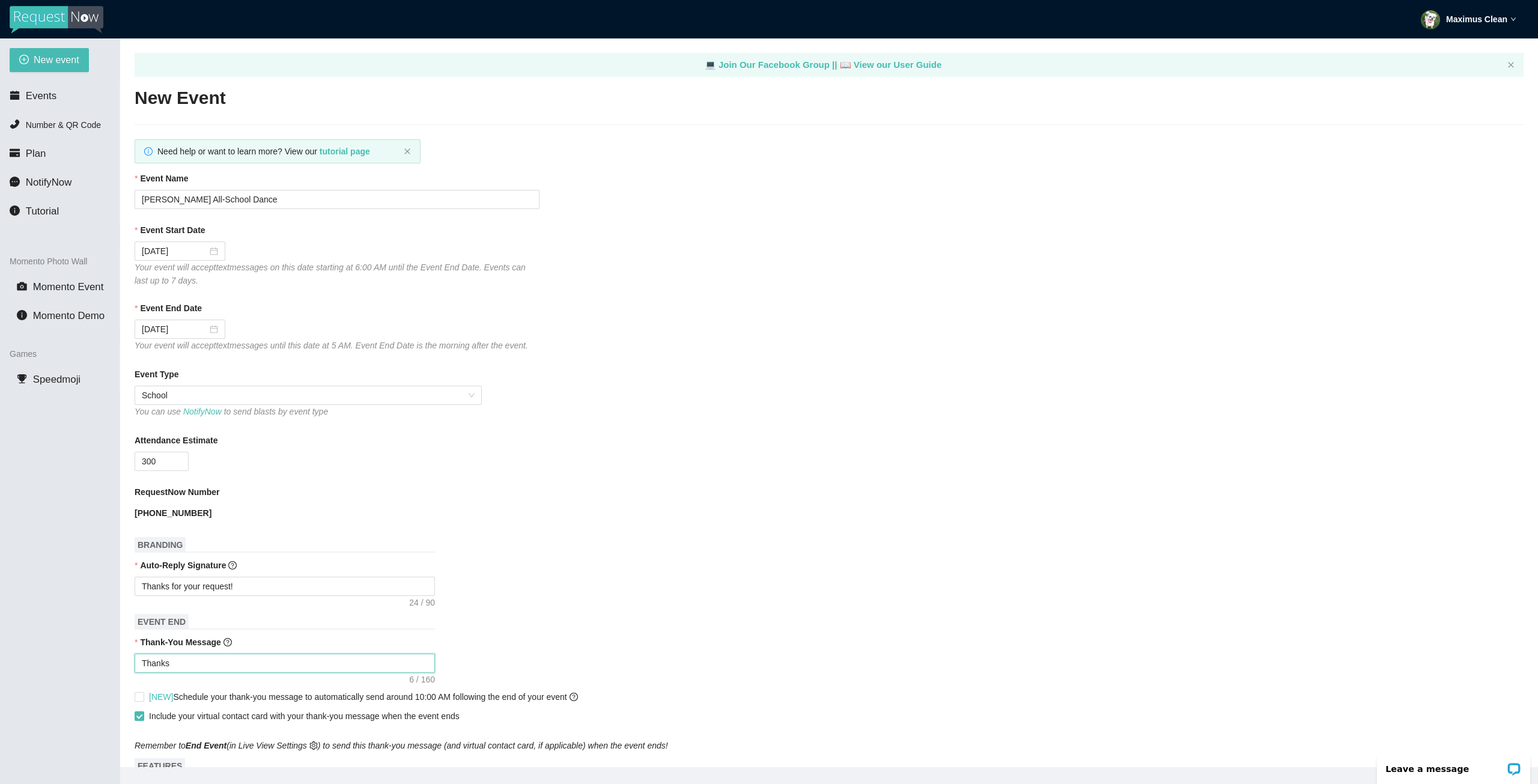
type textarea "Thanks"
type textarea "Thanks f"
type textarea "Thanks fo"
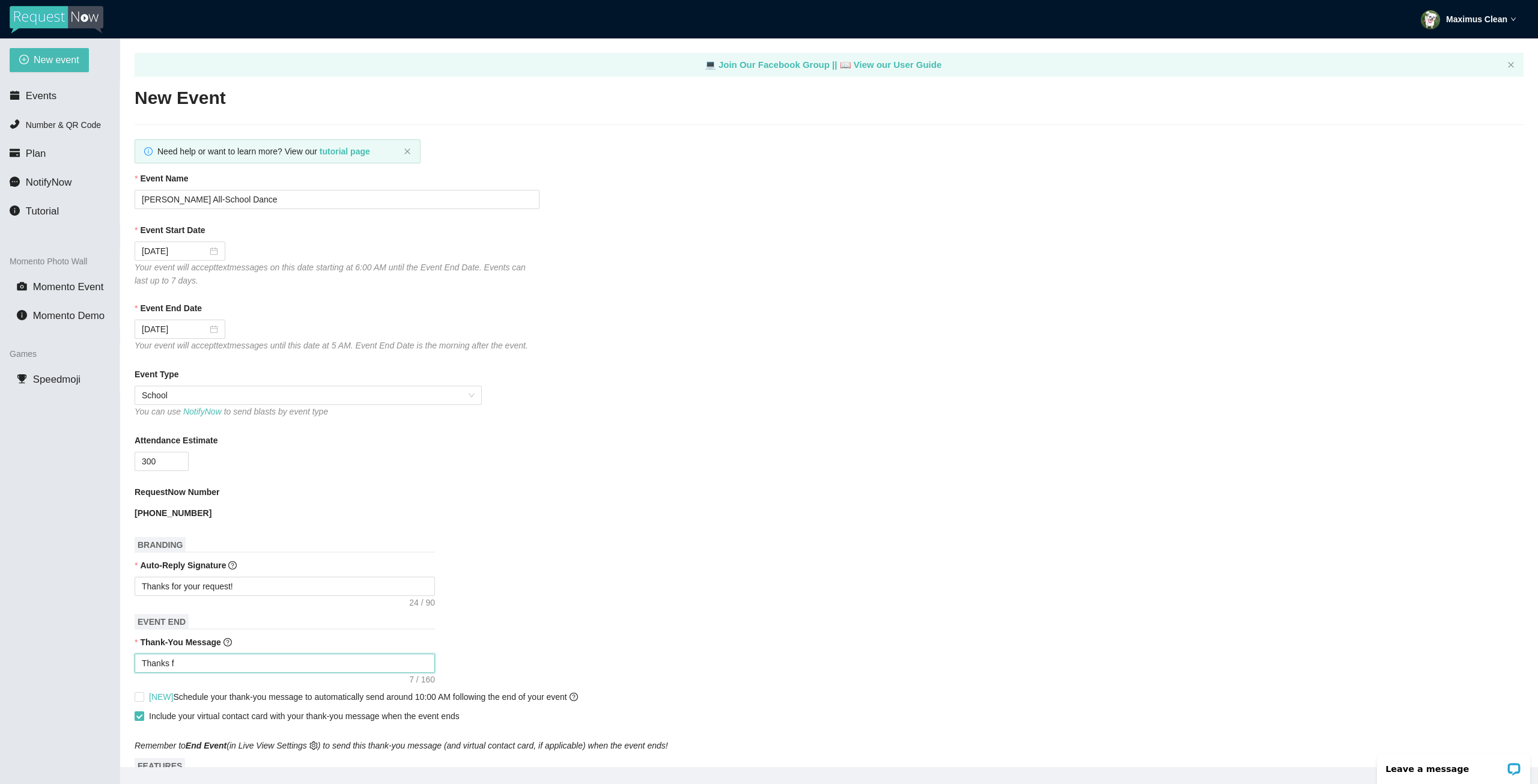
type textarea "Thanks fo"
type textarea "Thanks for"
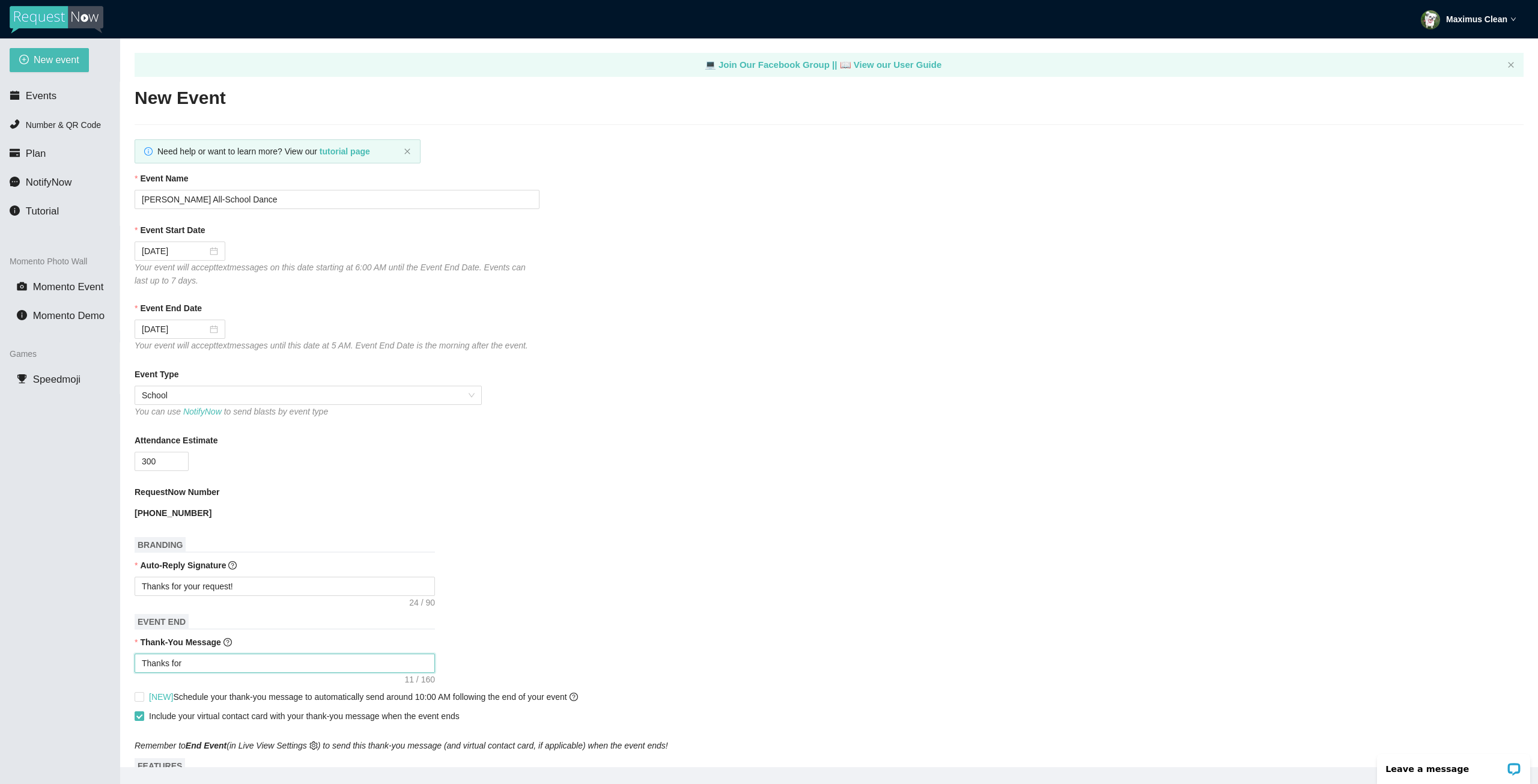
type textarea "Thanks for c"
type textarea "Thanks for co"
type textarea "Thanks for com"
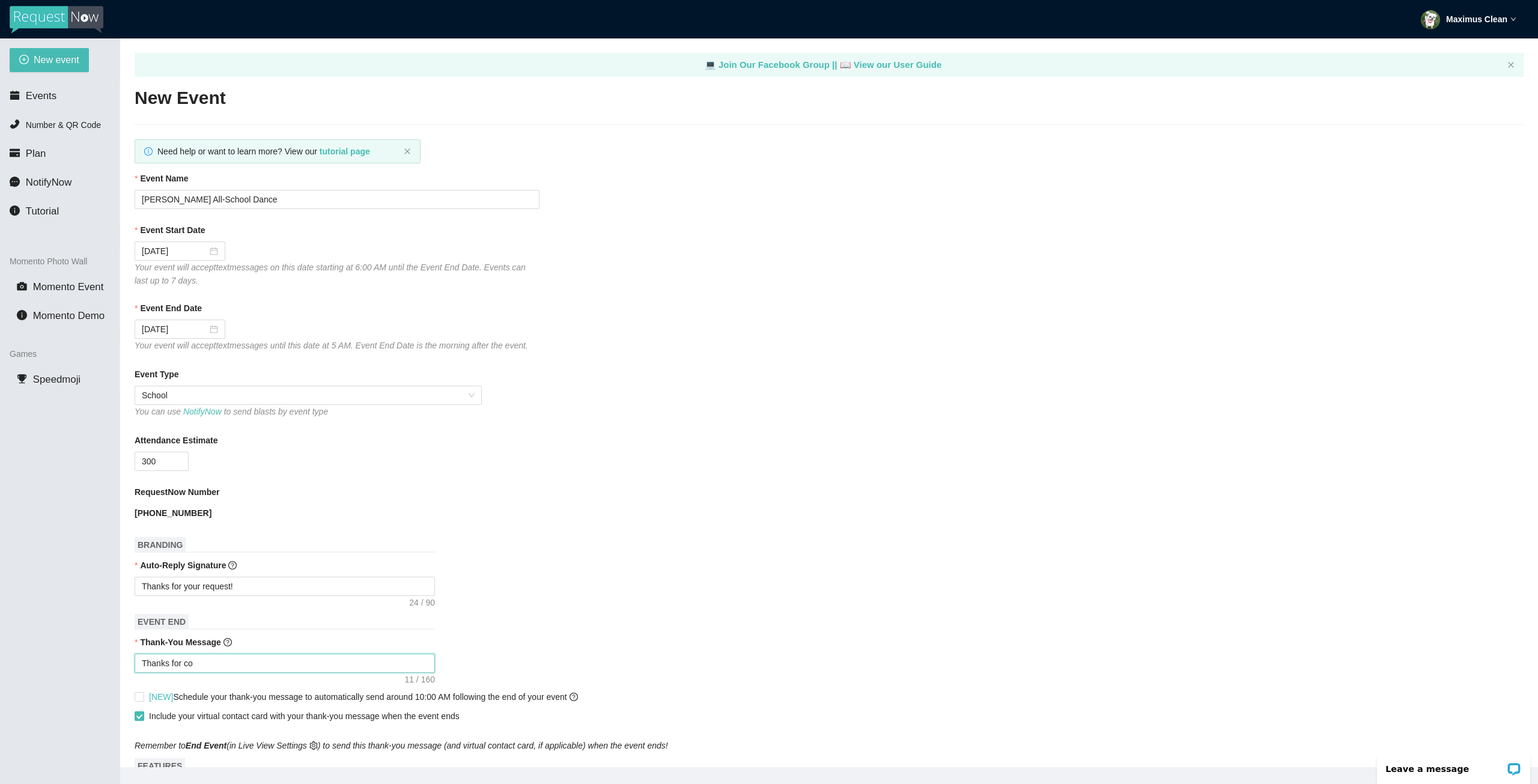
type textarea "Thanks for com"
type textarea "Thanks for comi"
type textarea "Thanks for comin"
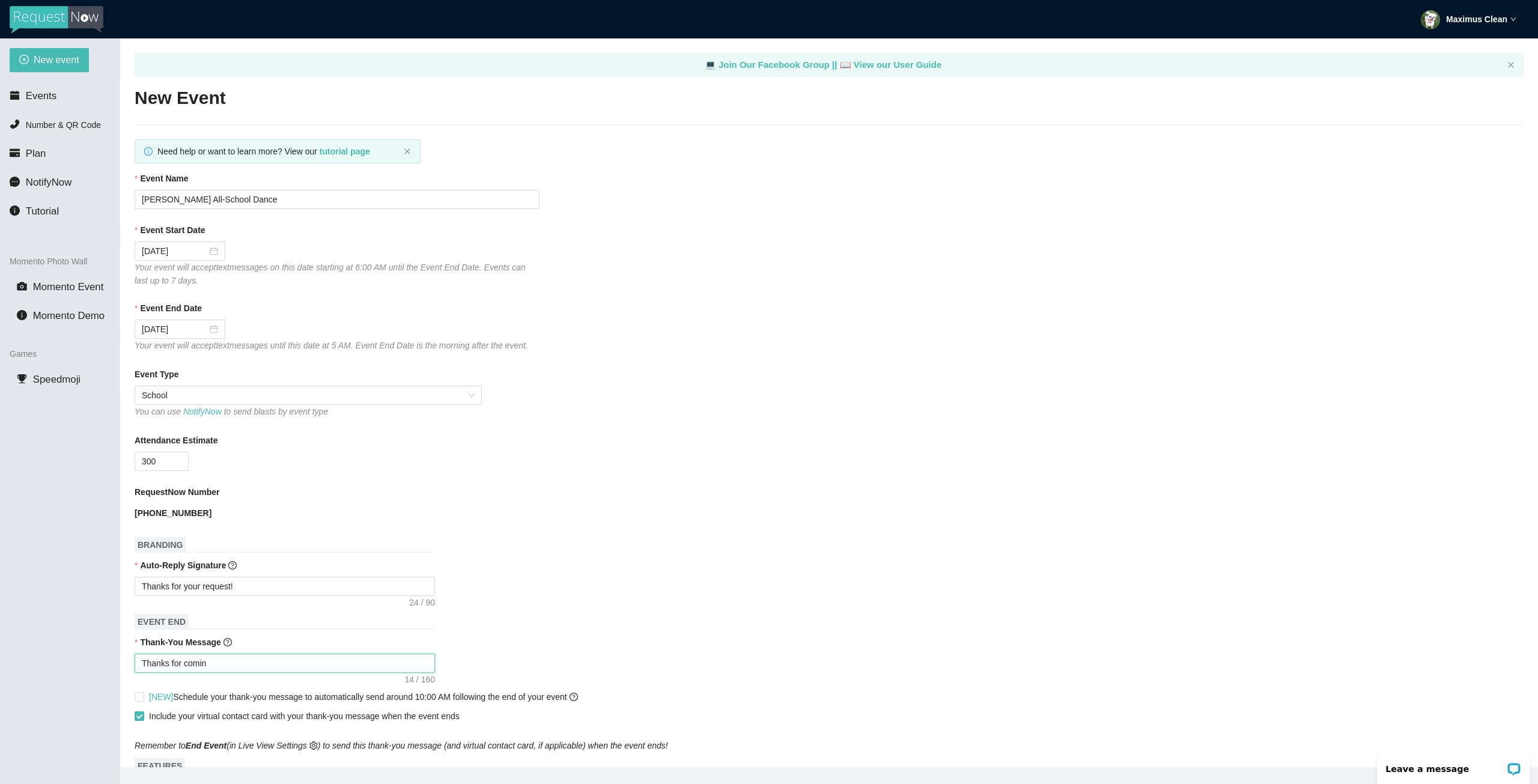
type textarea "Thanks for coming"
type textarea "Thanks for coming t"
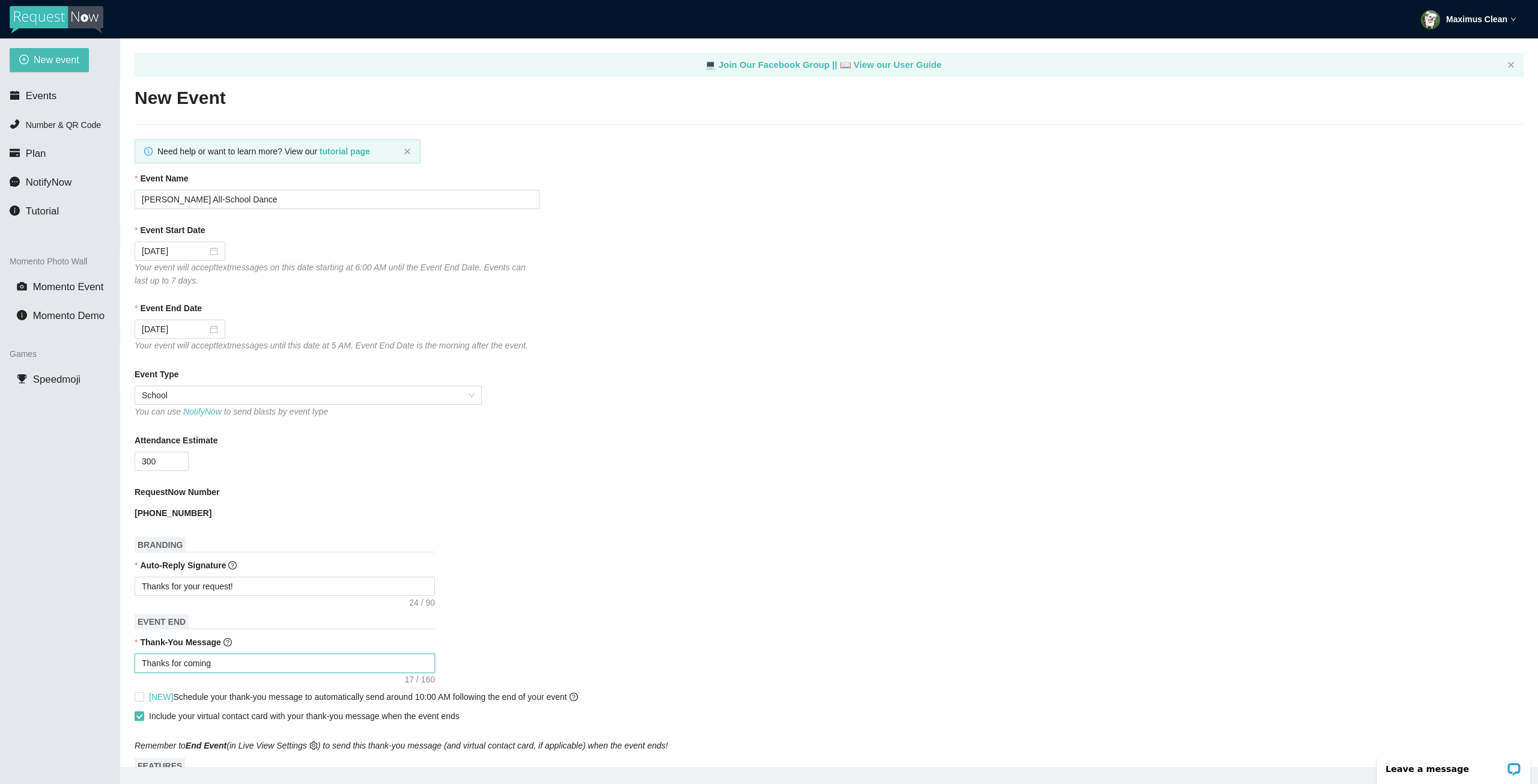
type textarea "Thanks for coming t"
type textarea "Thanks for coming to"
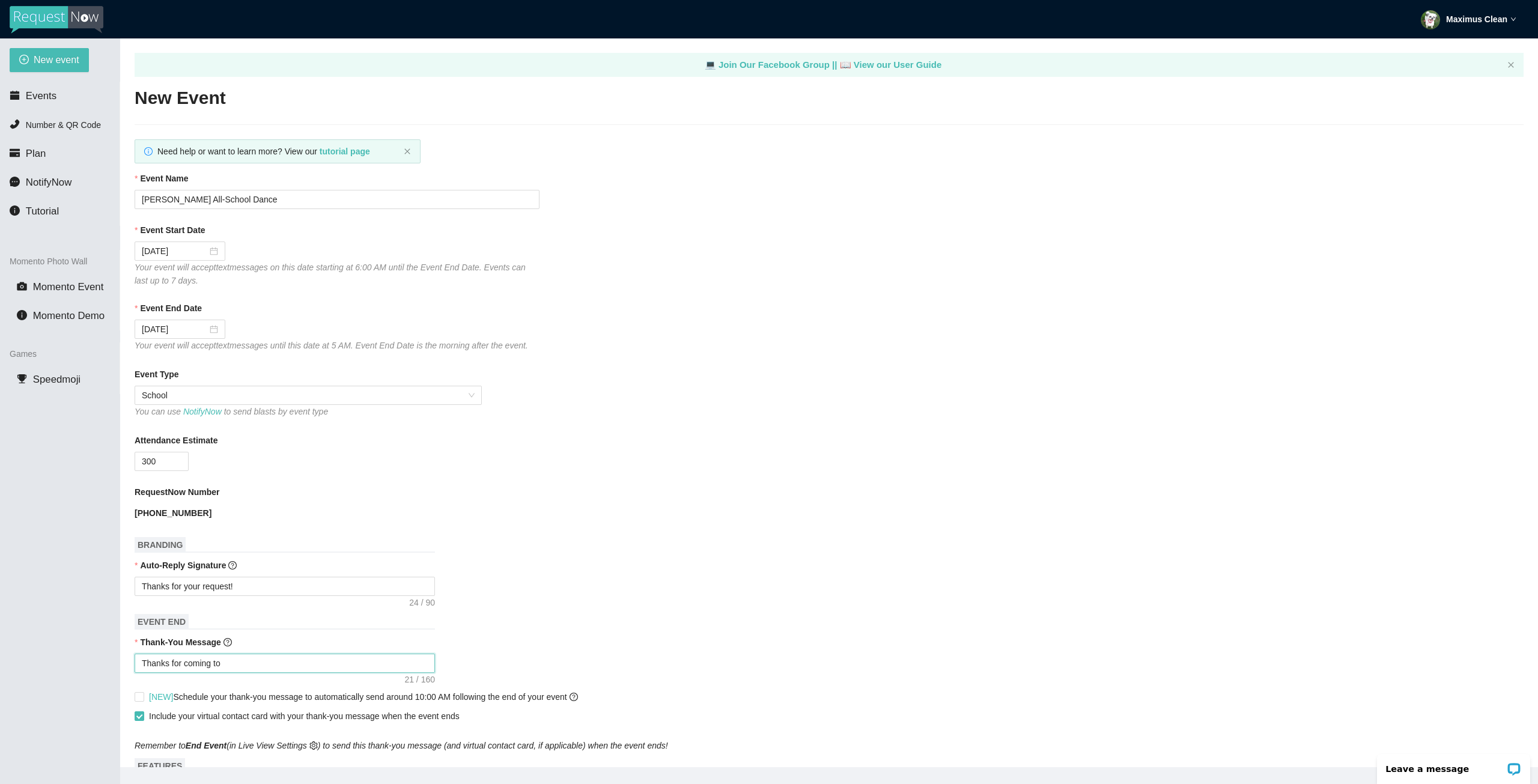
type textarea "Thanks for coming to t"
type textarea "Thanks for coming to th"
type textarea "Thanks for coming to the"
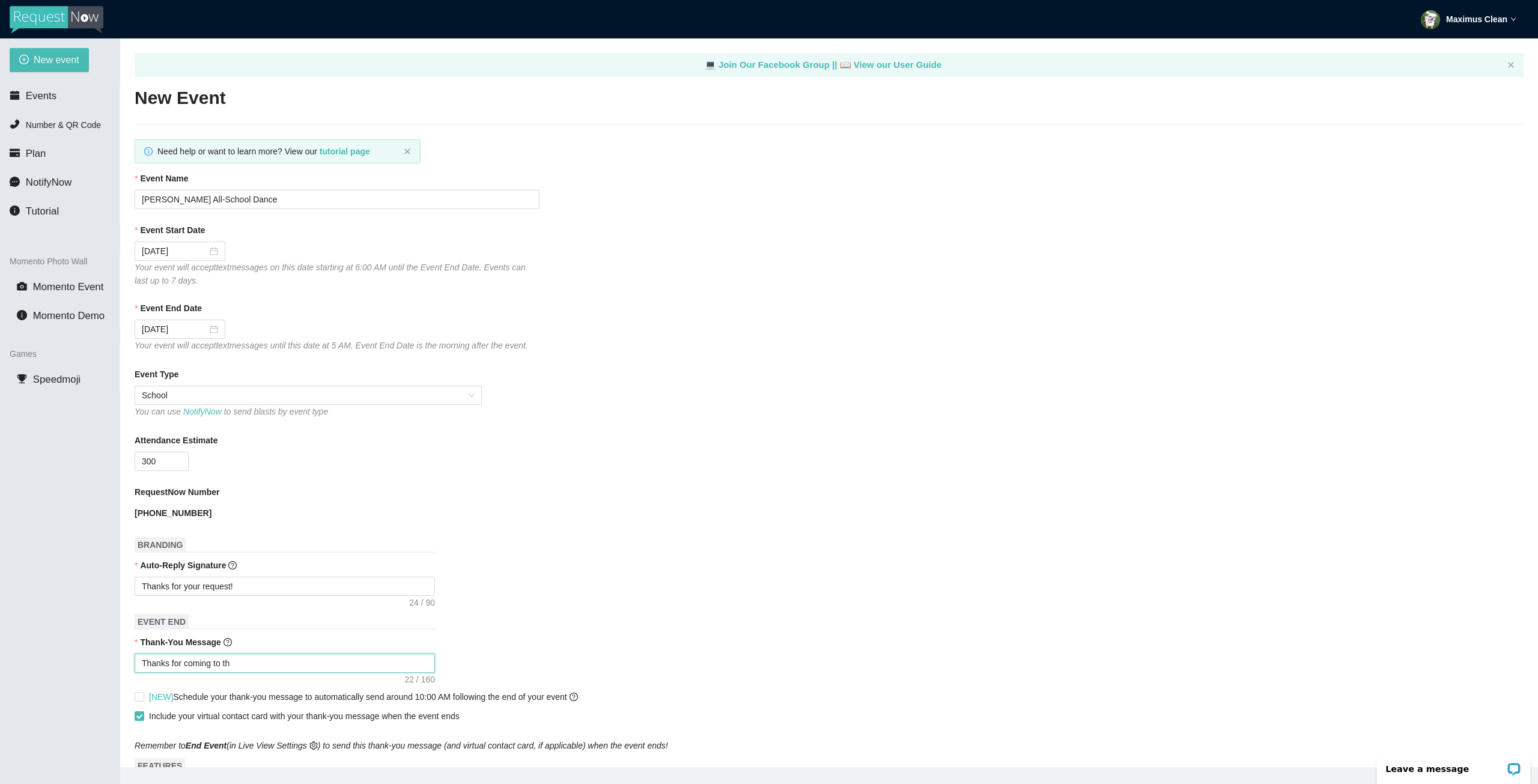
type textarea "Thanks for coming to the"
type textarea "Thanks for coming to the A"
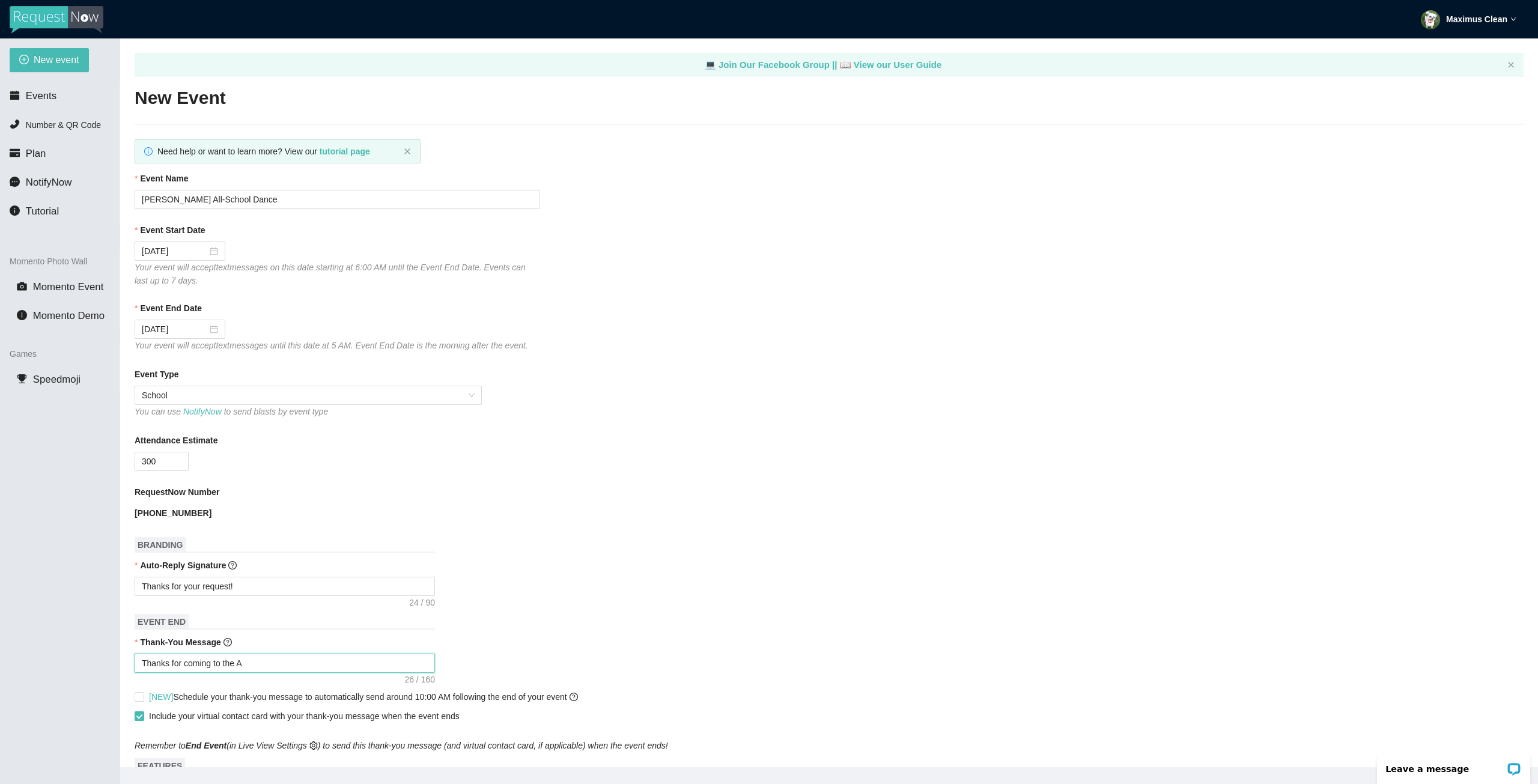
type textarea "Thanks for coming to the Al"
type textarea "Thanks for coming to the All"
type textarea "Thanks for coming to the All-"
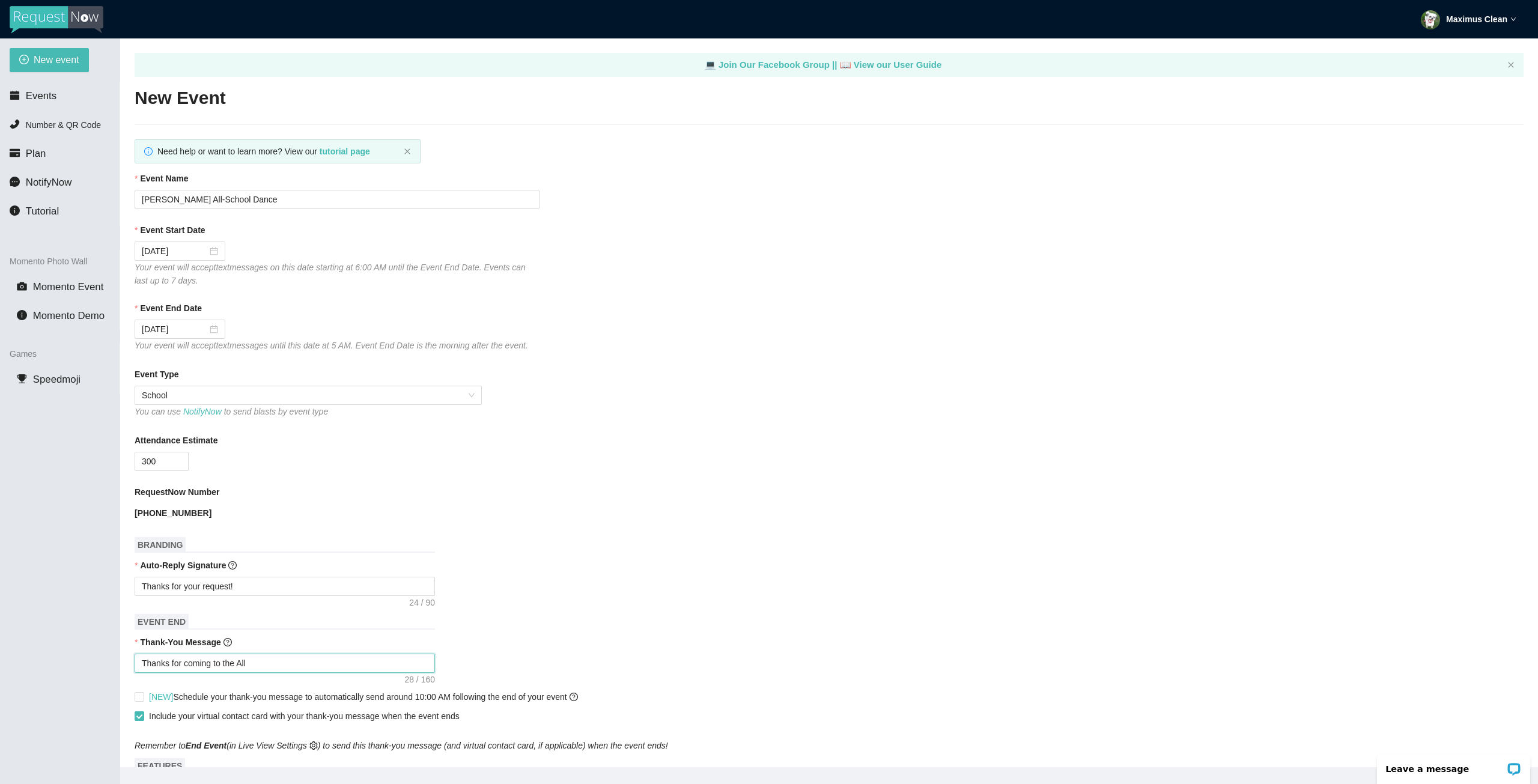
type textarea "Thanks for coming to the All-"
type textarea "Thanks for coming to the All-S"
type textarea "Thanks for coming to the All-Sc"
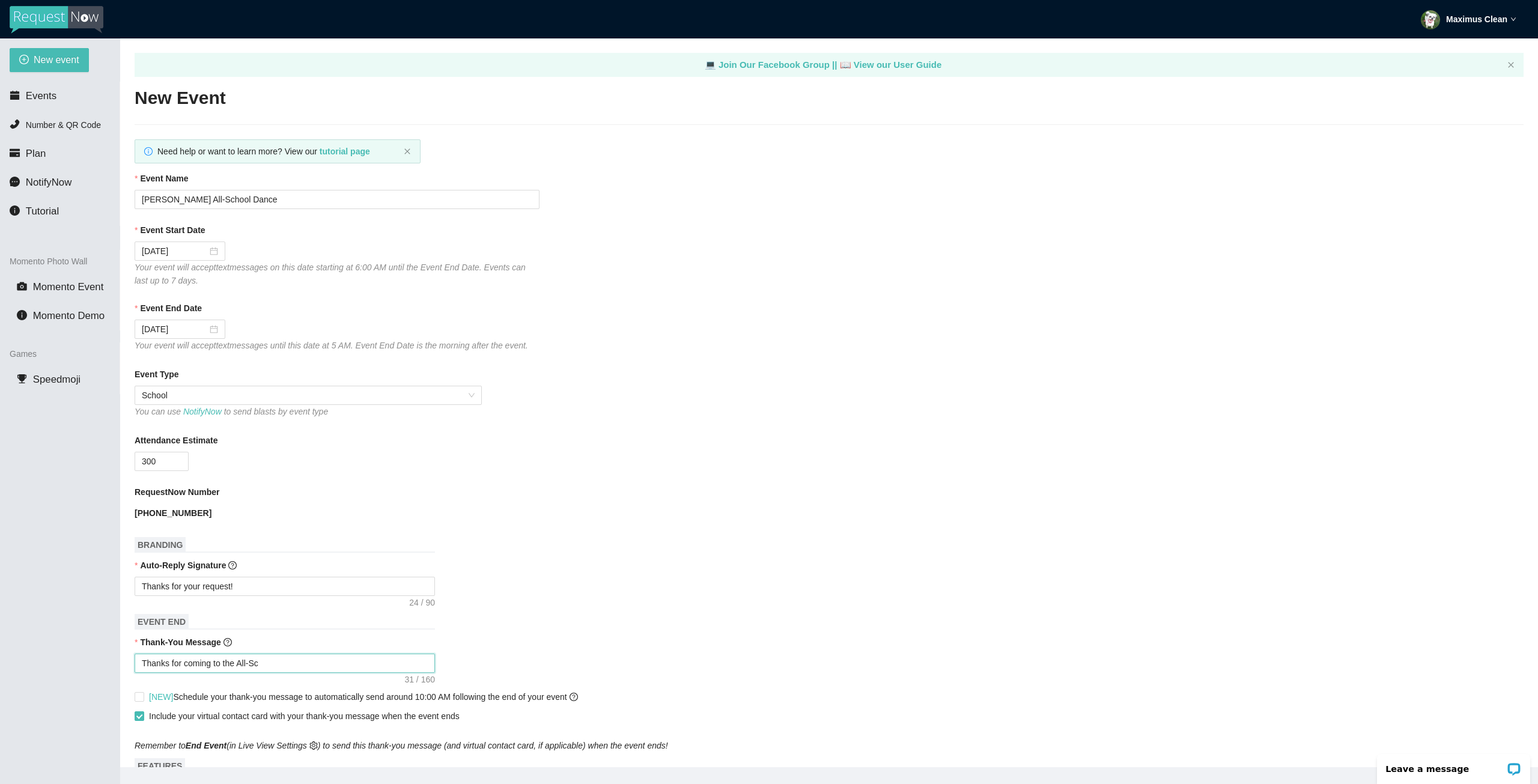
type textarea "Thanks for coming to the All-Sch"
type textarea "Thanks for coming to the All-Scho"
type textarea "Thanks for coming to the All-Schoo"
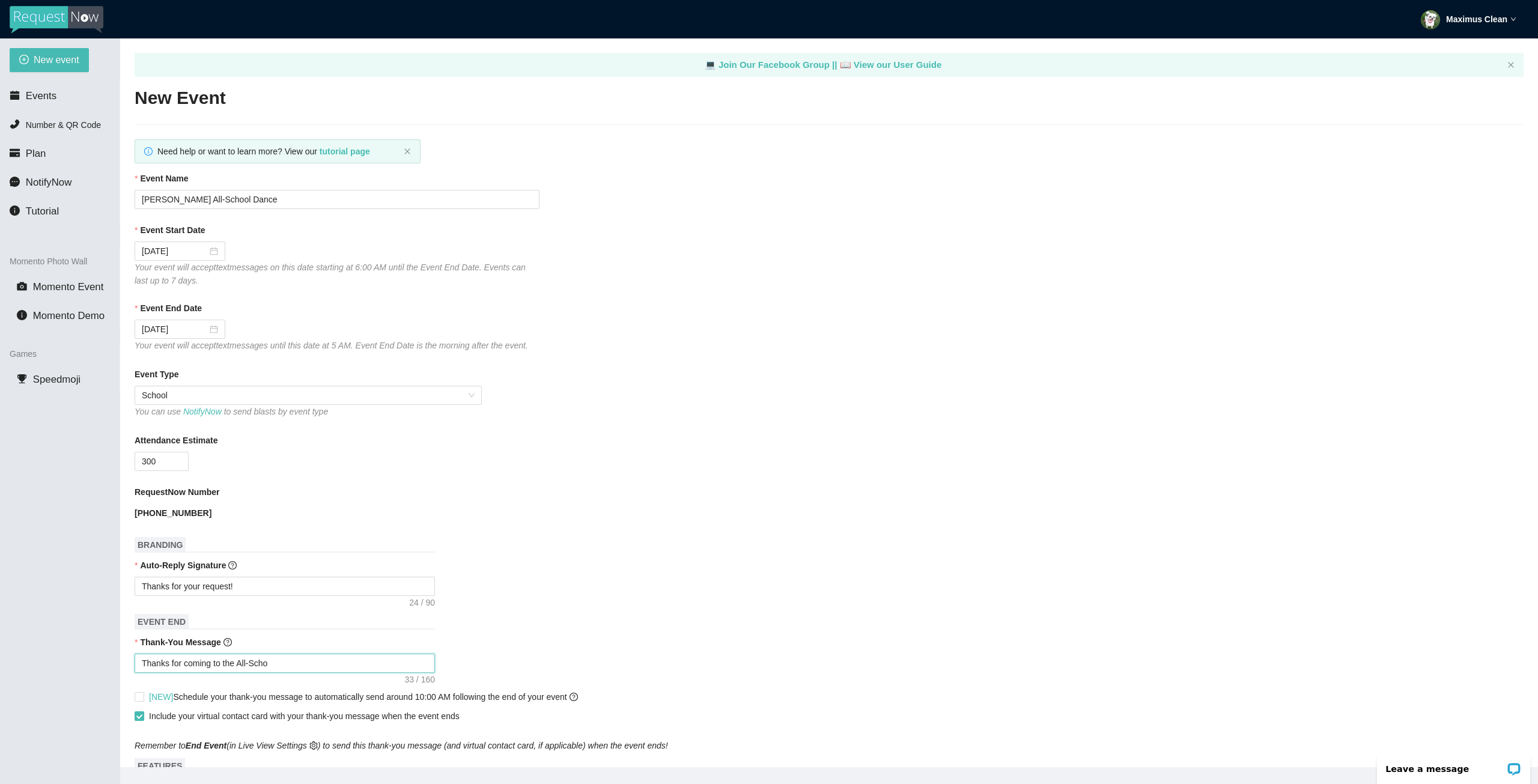
type textarea "Thanks for coming to the All-Schoo"
type textarea "Thanks for coming to the All-School"
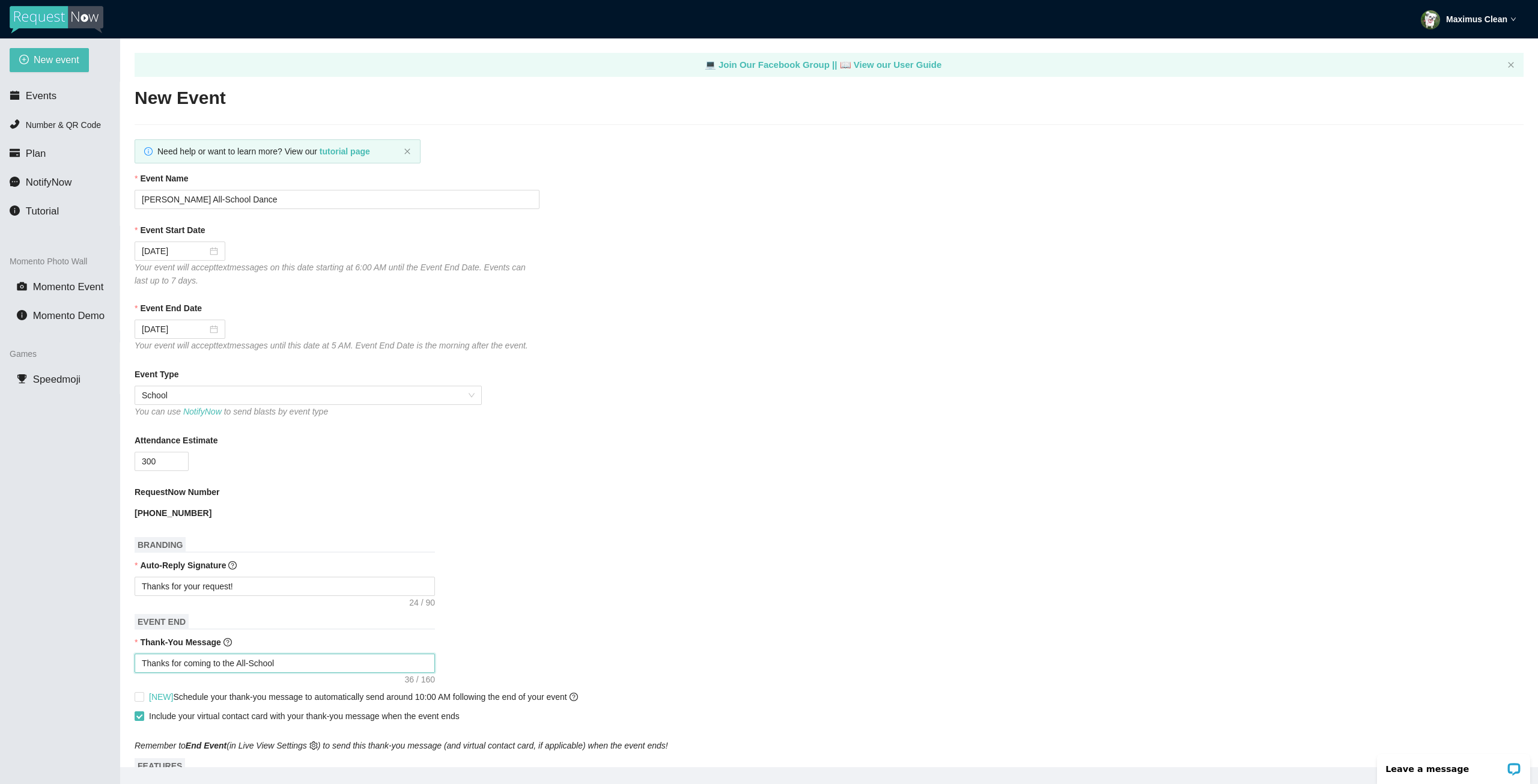
type textarea "Thanks for coming to the All-School D"
type textarea "Thanks for coming to the All-School Da"
type textarea "Thanks for coming to the All-School [PERSON_NAME]"
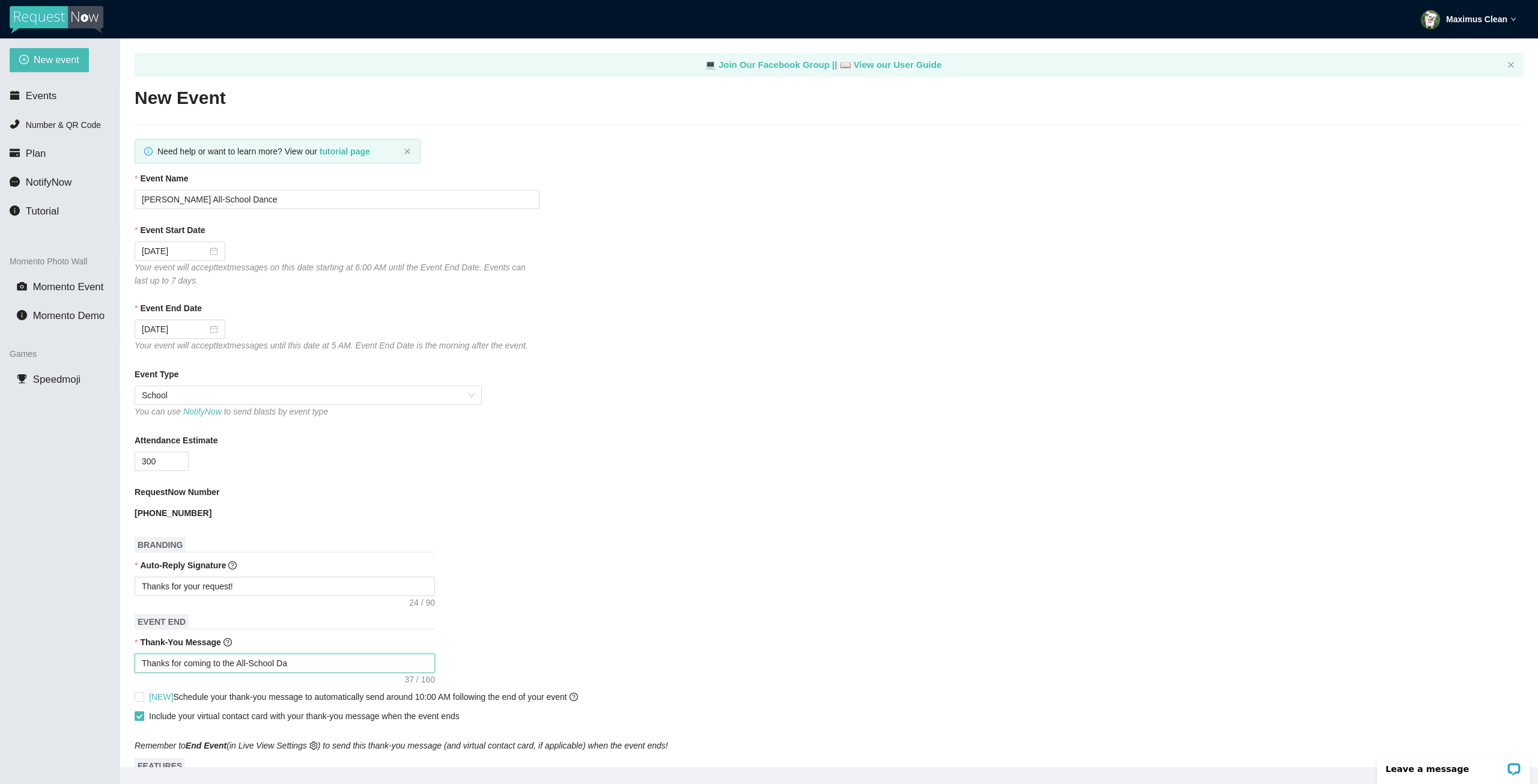
type textarea "Thanks for coming to the All-School [PERSON_NAME]"
type textarea "Thanks for coming to the All-School Danc"
type textarea "Thanks for coming to the All-School Dance"
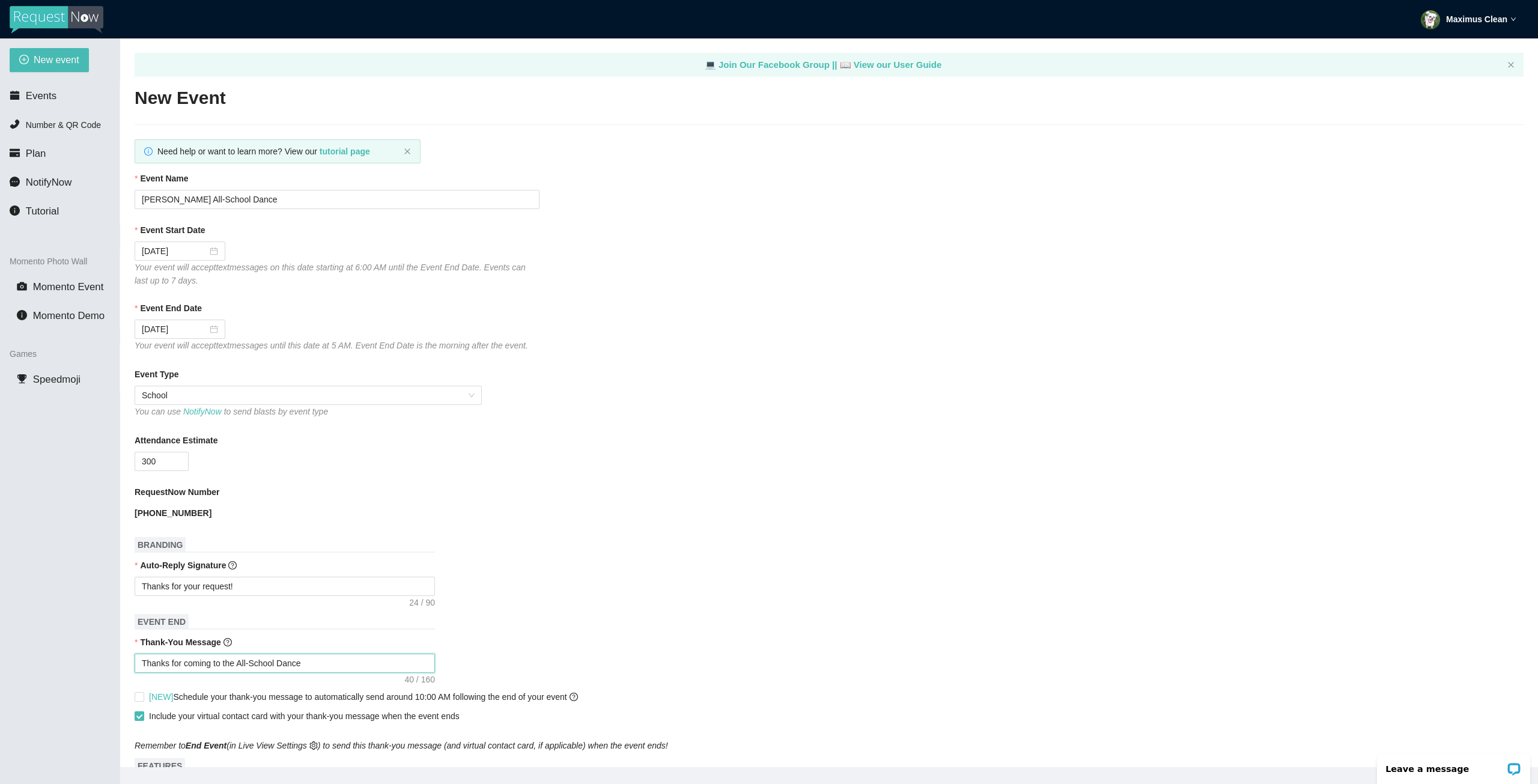
type textarea "Thanks for coming to the All-School Dance"
type textarea "Thanks for coming to the All-School Dance a"
type textarea "Thanks for coming to the All-School Dance at"
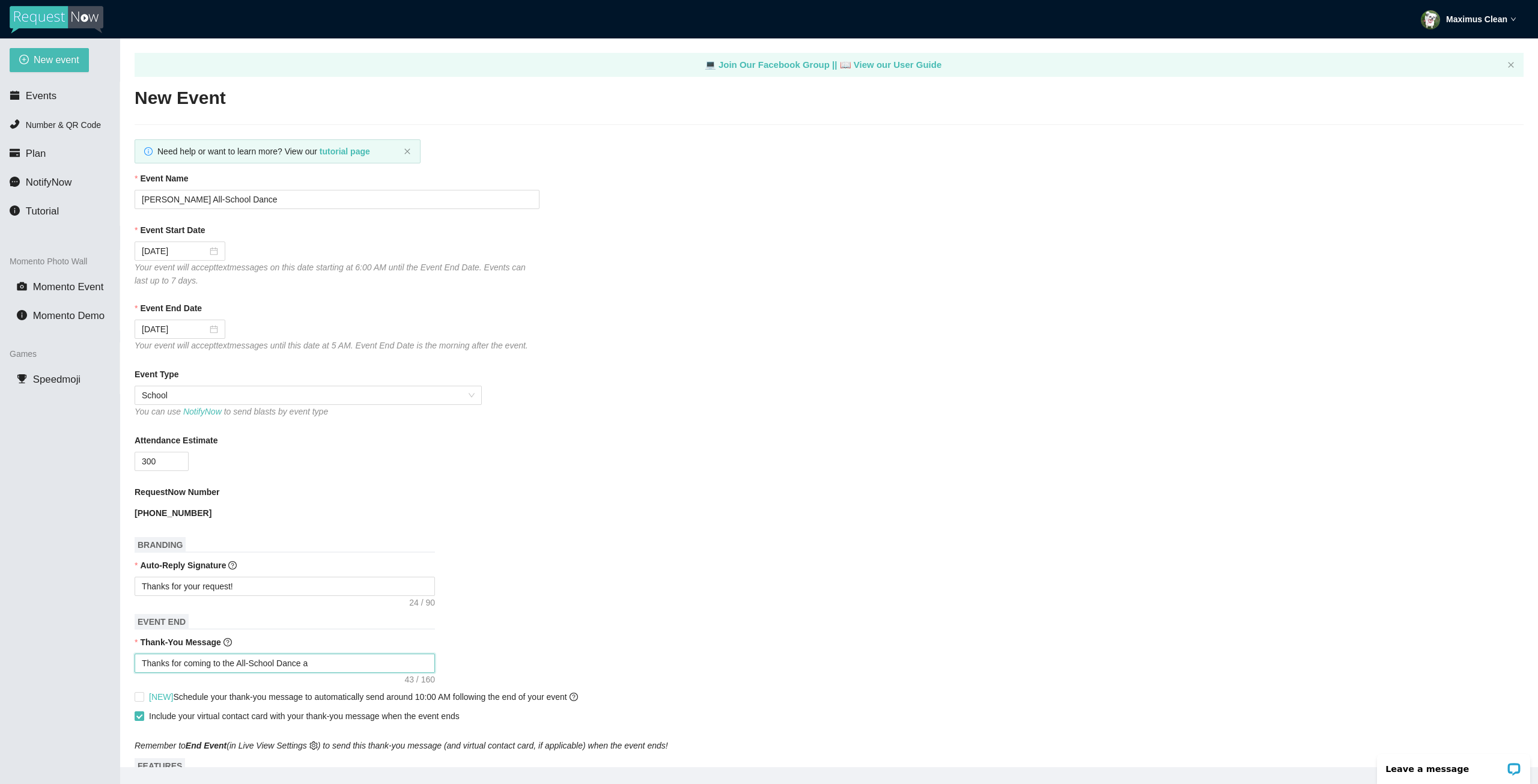
type textarea "Thanks for coming to the All-School Dance at"
type textarea "Thanks for coming to the All-School Dance at J"
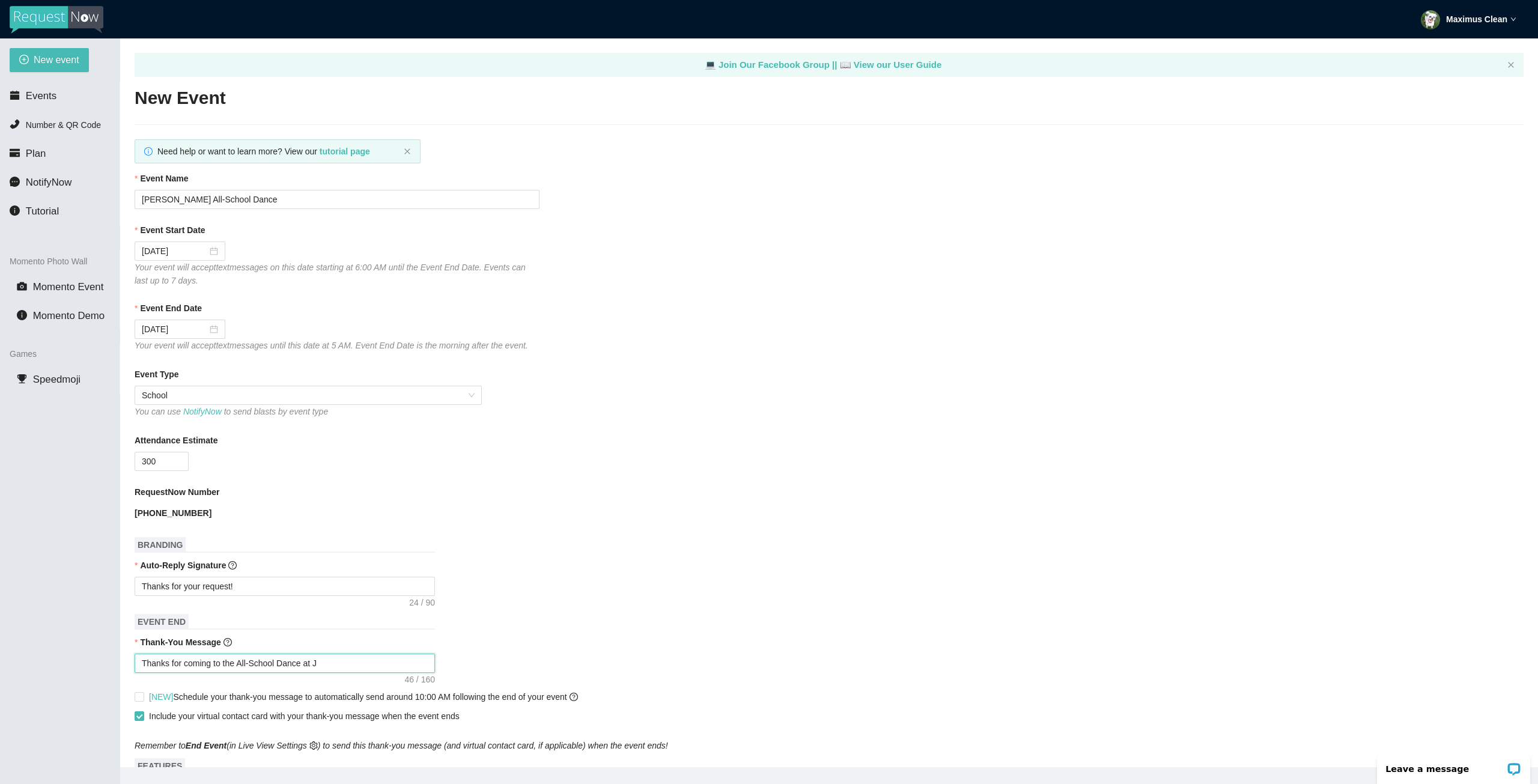
type textarea "Thanks for coming to the All-School Dance at [GEOGRAPHIC_DATA]"
type textarea "Thanks for coming to the All-School Dance at Jun"
type textarea "Thanks for coming to the All-School Dance at Juni"
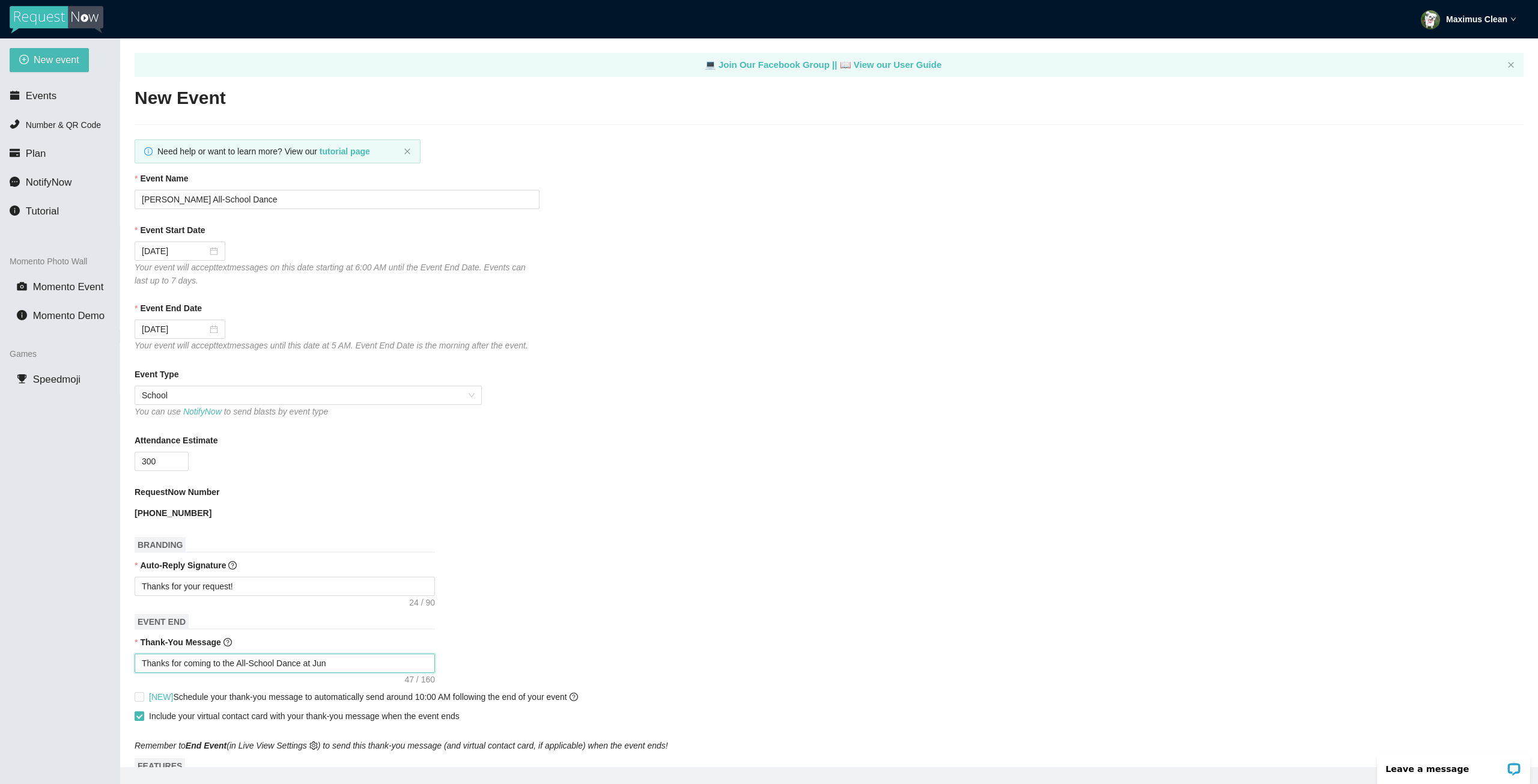
type textarea "Thanks for coming to the All-School Dance at Juni"
type textarea "Thanks for coming to the All-School Dance at Junip"
type textarea "Thanks for coming to the All-School Dance at [GEOGRAPHIC_DATA]"
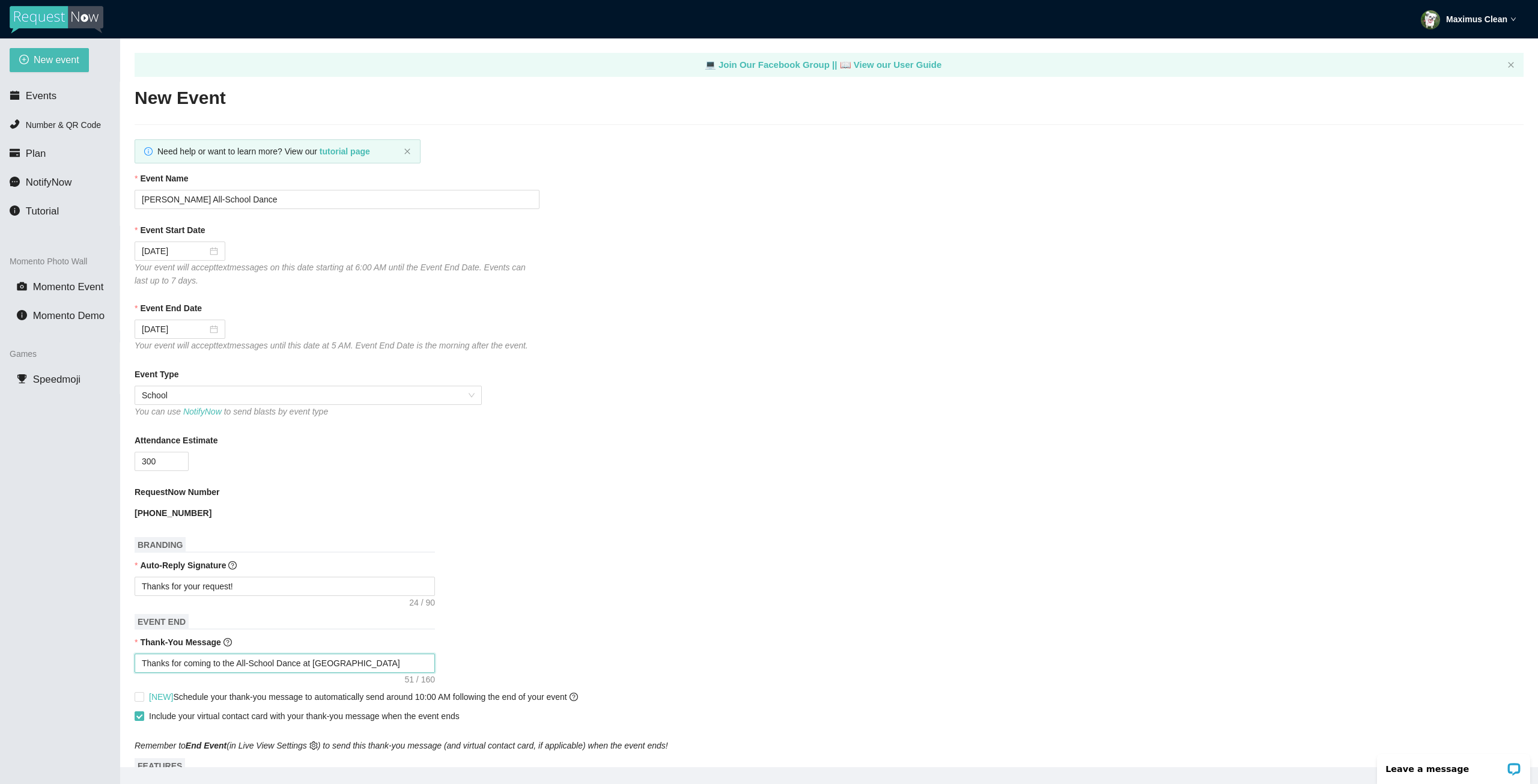
type textarea "Thanks for coming to the All-School Dance at [GEOGRAPHIC_DATA]"
type textarea "Thanks for coming to the All-School Dance at [PERSON_NAME]"
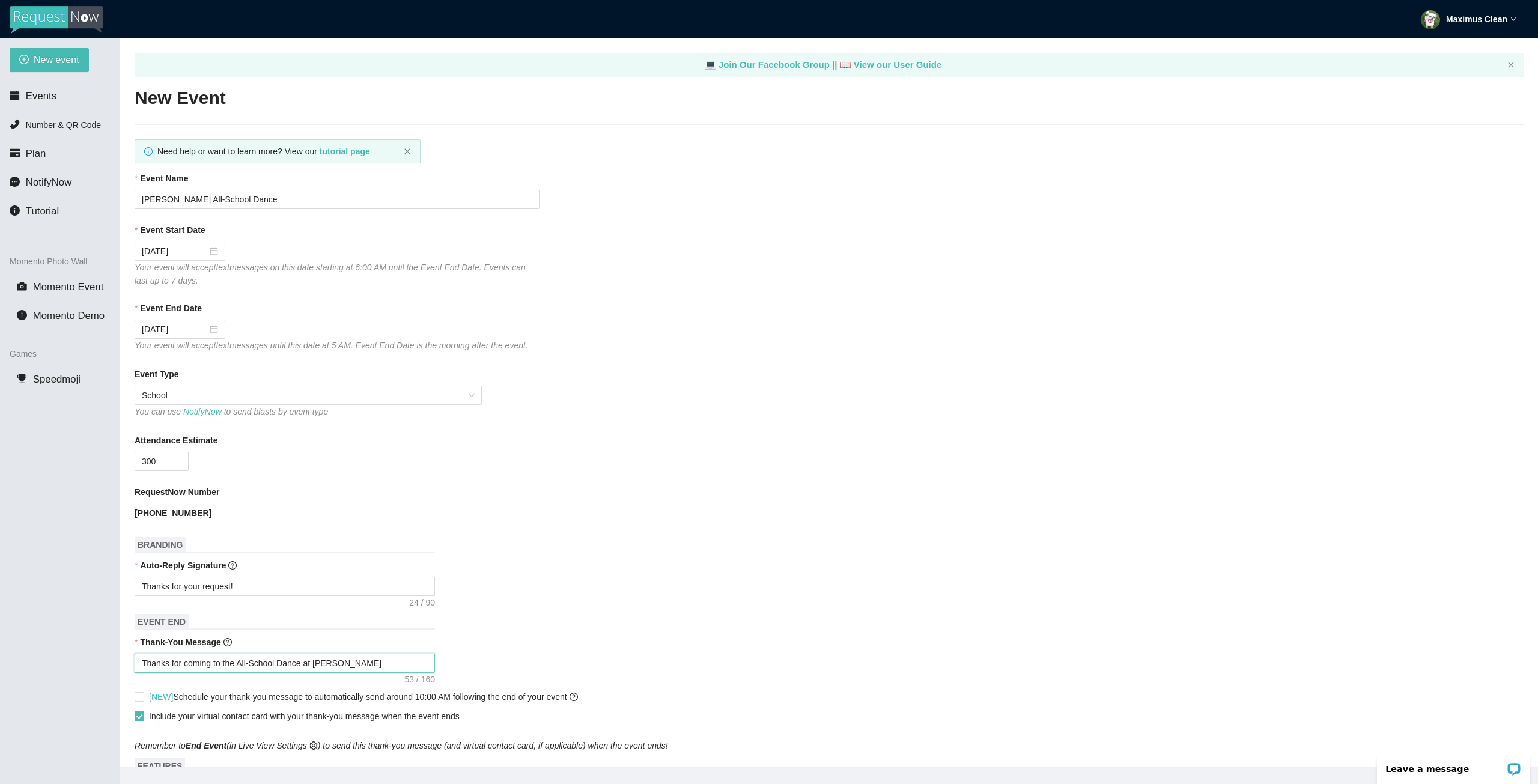
type textarea "Thanks for coming to the All-School Dance at [PERSON_NAME]"
type textarea "Thanks for coming to the All-School Dance at [PERSON_NAME] S"
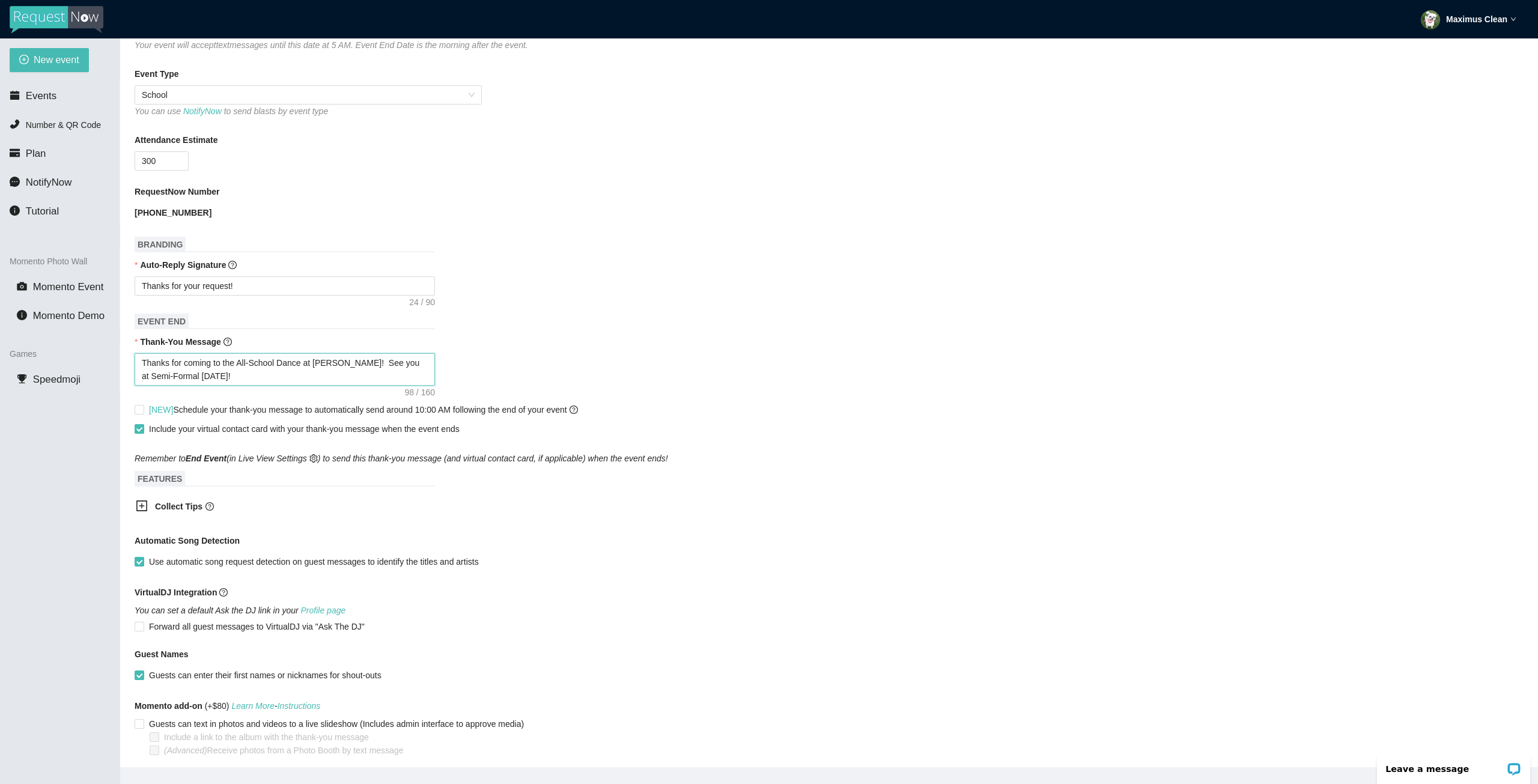
scroll to position [348, 0]
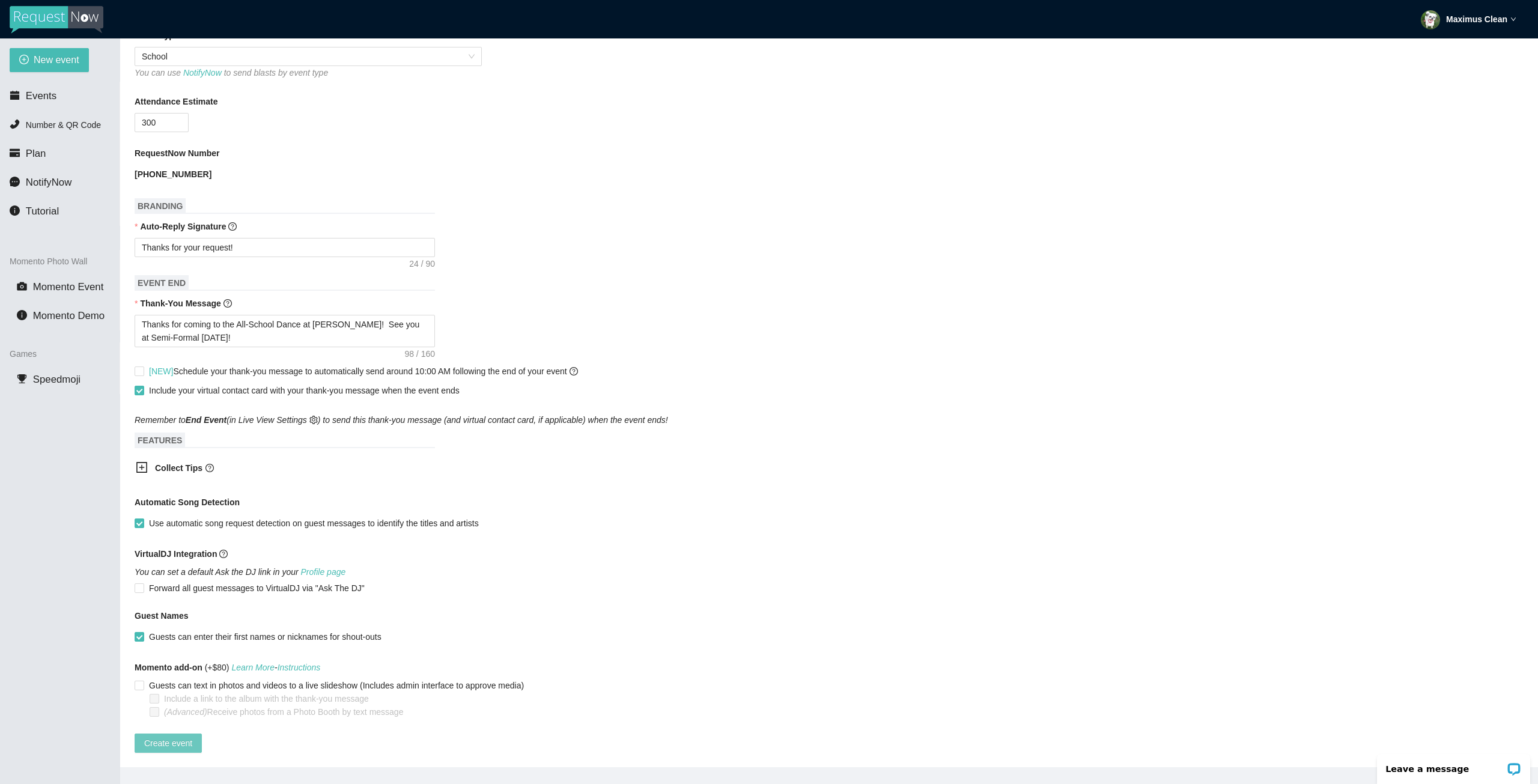
click at [169, 736] on span "Create event" at bounding box center [169, 743] width 48 height 14
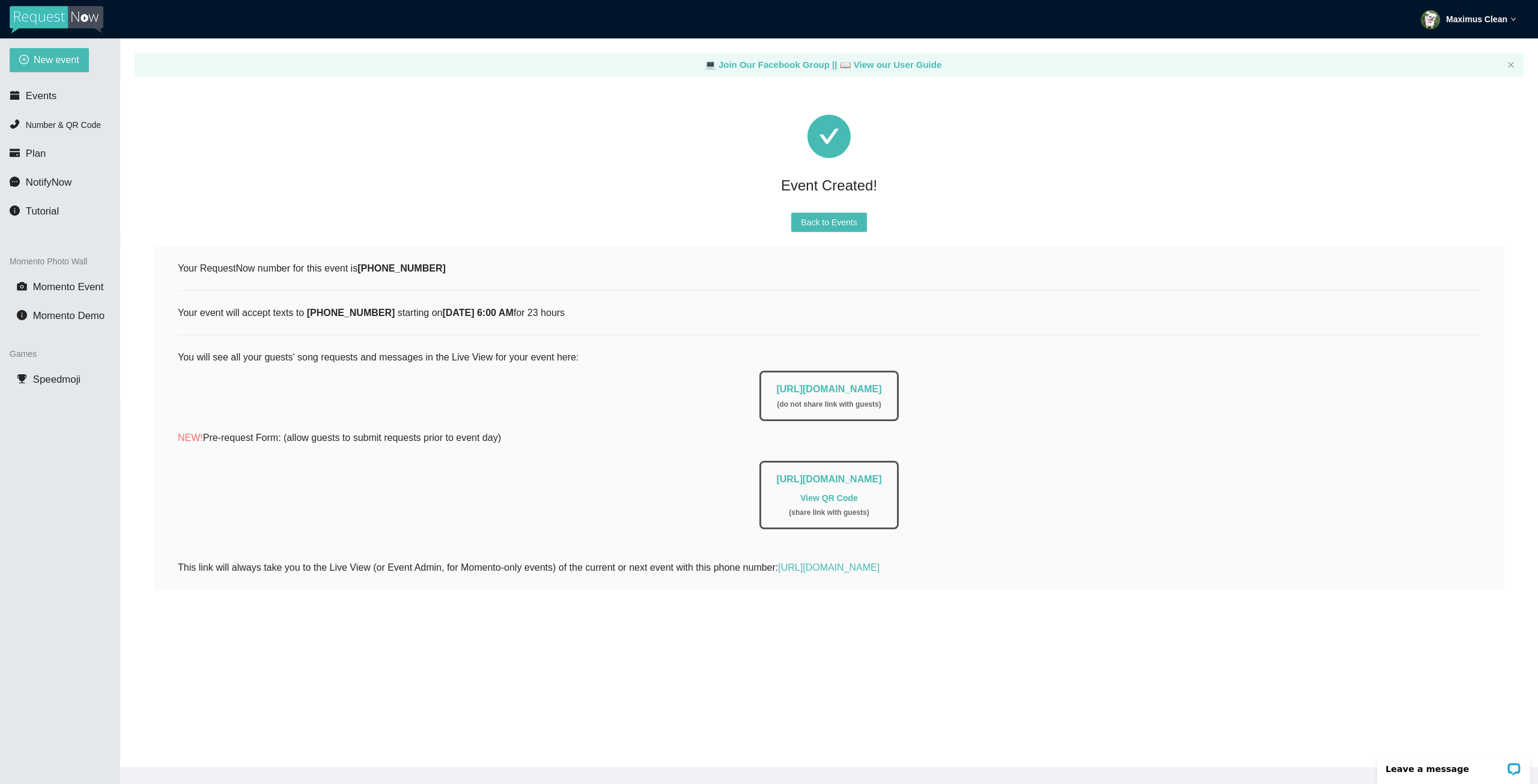
click at [824, 499] on link "View QR Code" at bounding box center [829, 498] width 57 height 10
drag, startPoint x: 1018, startPoint y: 477, endPoint x: 599, endPoint y: 472, distance: 419.0
click at [599, 472] on div "[URL][DOMAIN_NAME] View QR Code ( share link with guests )" at bounding box center [829, 492] width 1302 height 75
click at [1329, 456] on div "[URL][DOMAIN_NAME] View QR Code ( share link with guests )" at bounding box center [829, 492] width 1302 height 75
click at [48, 99] on span "Events" at bounding box center [41, 96] width 31 height 11
